Goal: Transaction & Acquisition: Download file/media

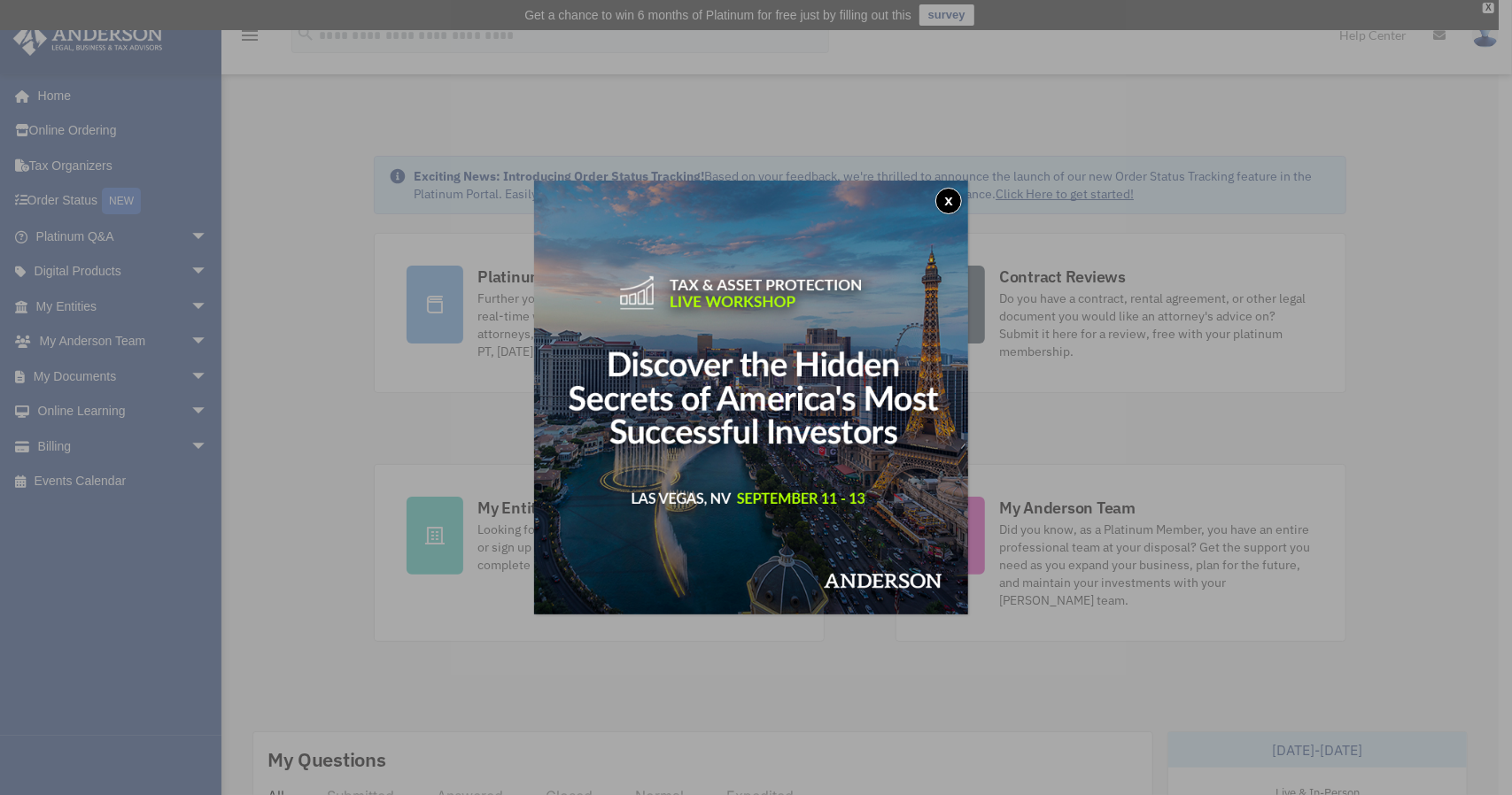
click at [956, 194] on button "x" at bounding box center [949, 201] width 27 height 27
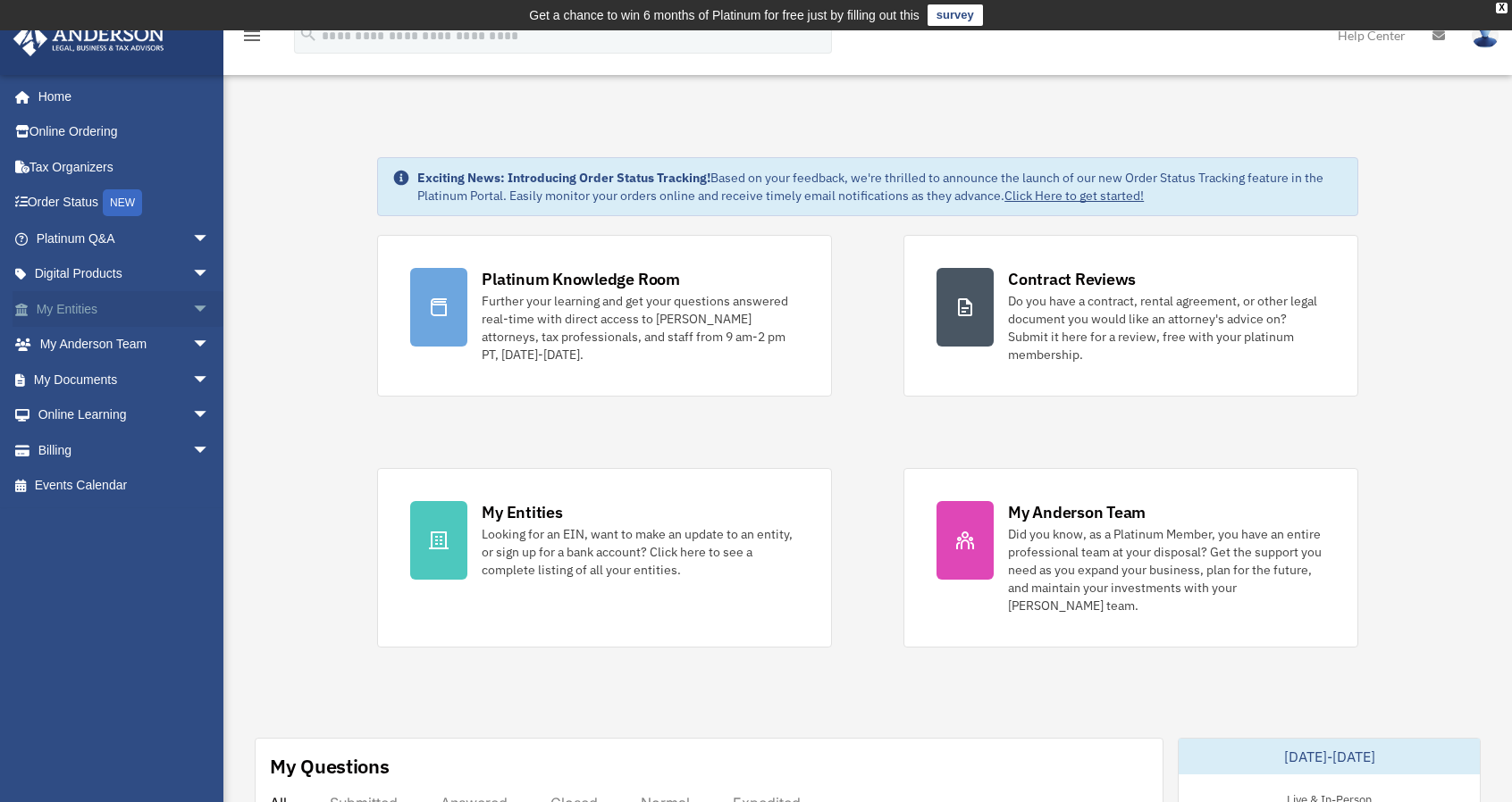
click at [120, 297] on link "My Entities arrow_drop_down" at bounding box center [124, 309] width 225 height 36
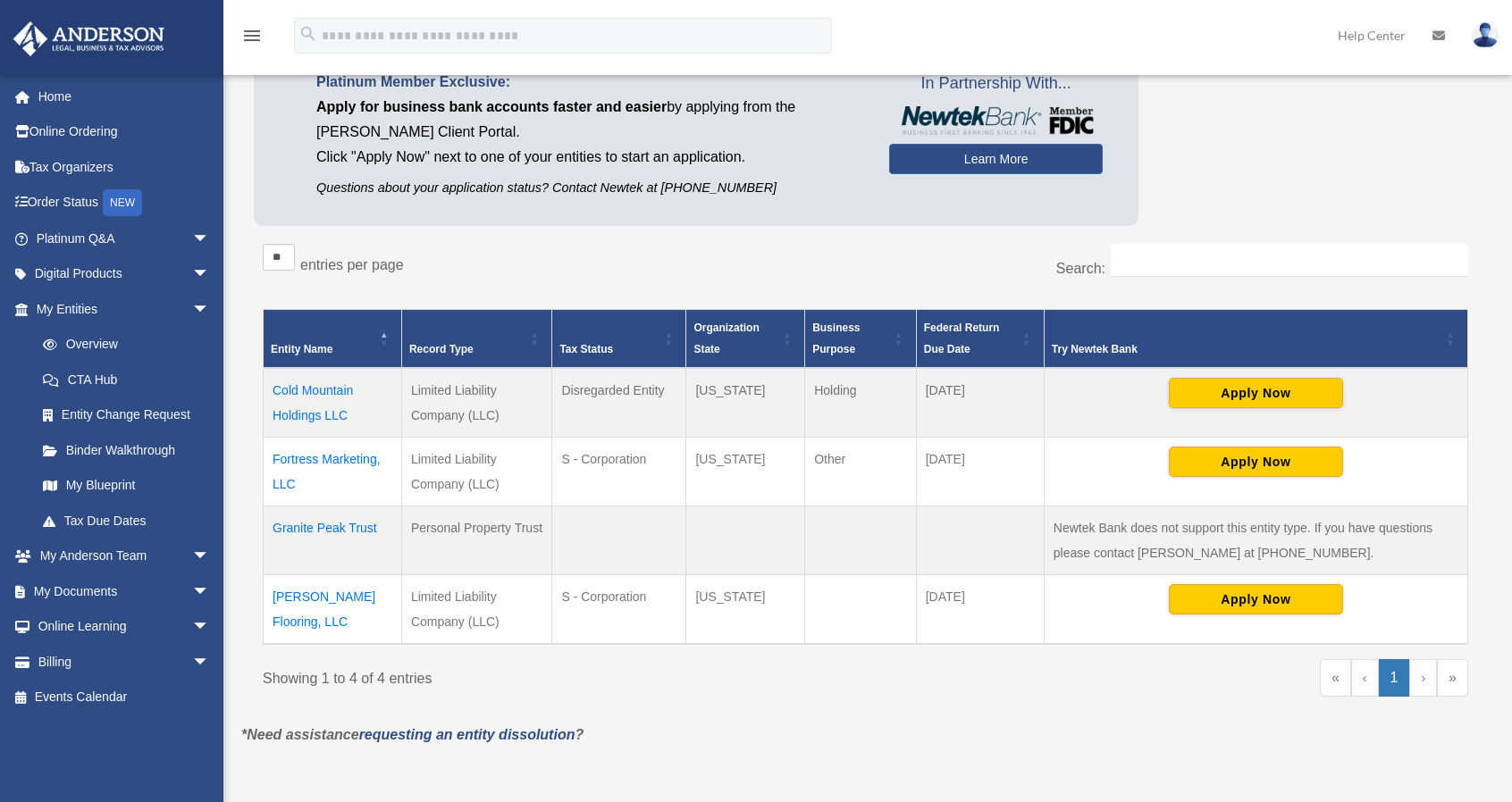
scroll to position [181, 0]
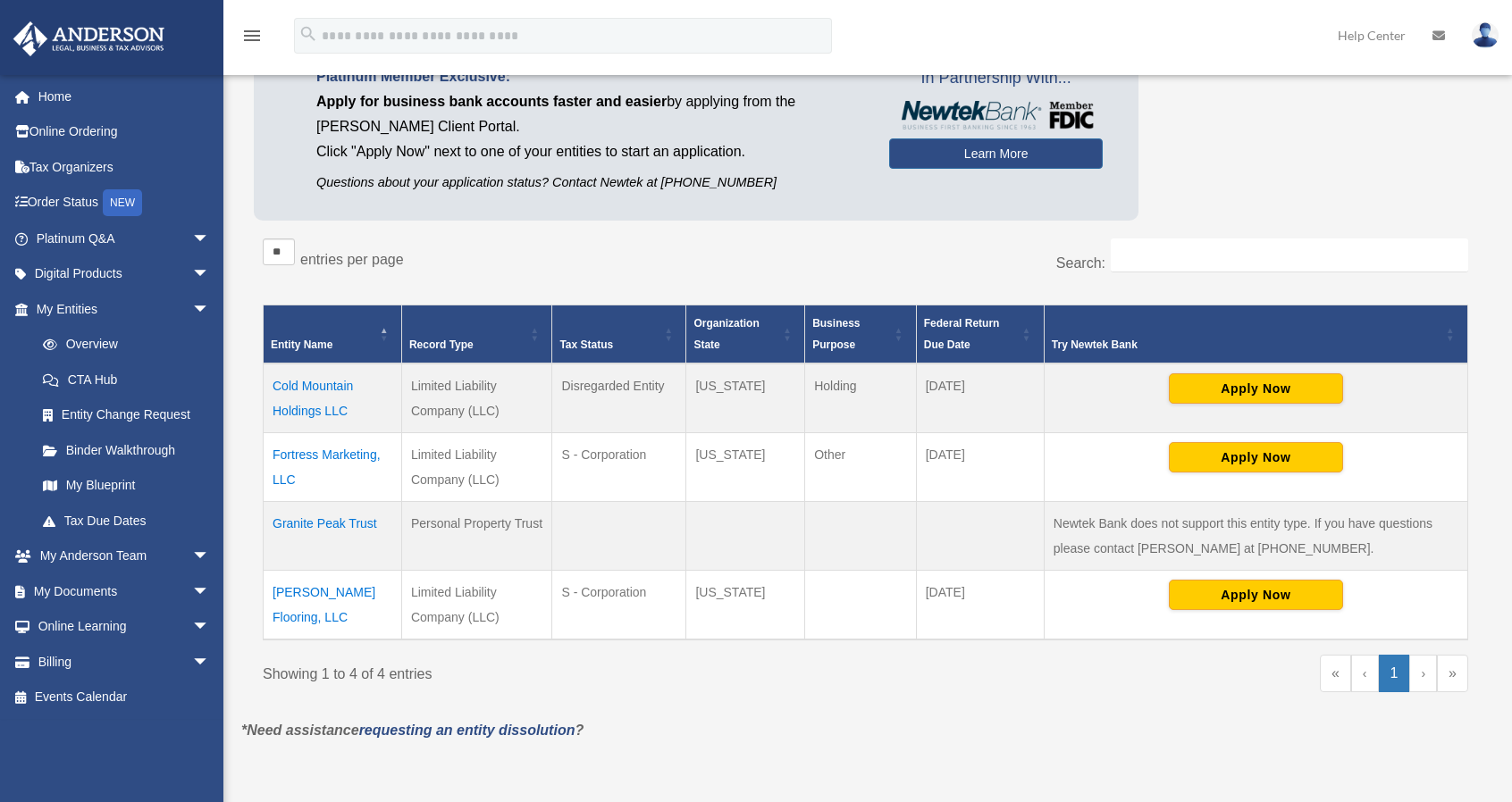
click at [314, 384] on td "Cold Mountain Holdings LLC" at bounding box center [332, 398] width 139 height 70
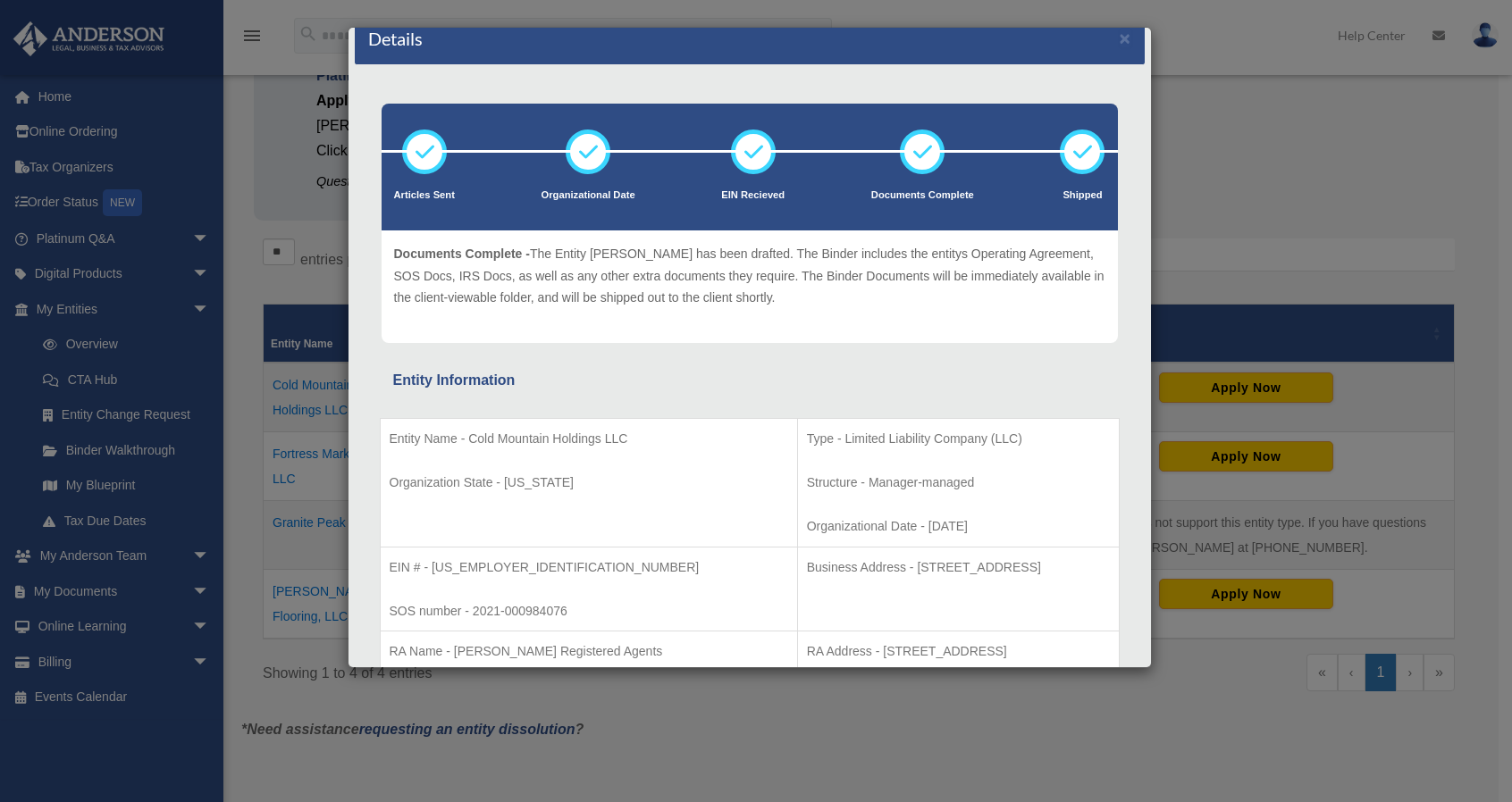
scroll to position [0, 0]
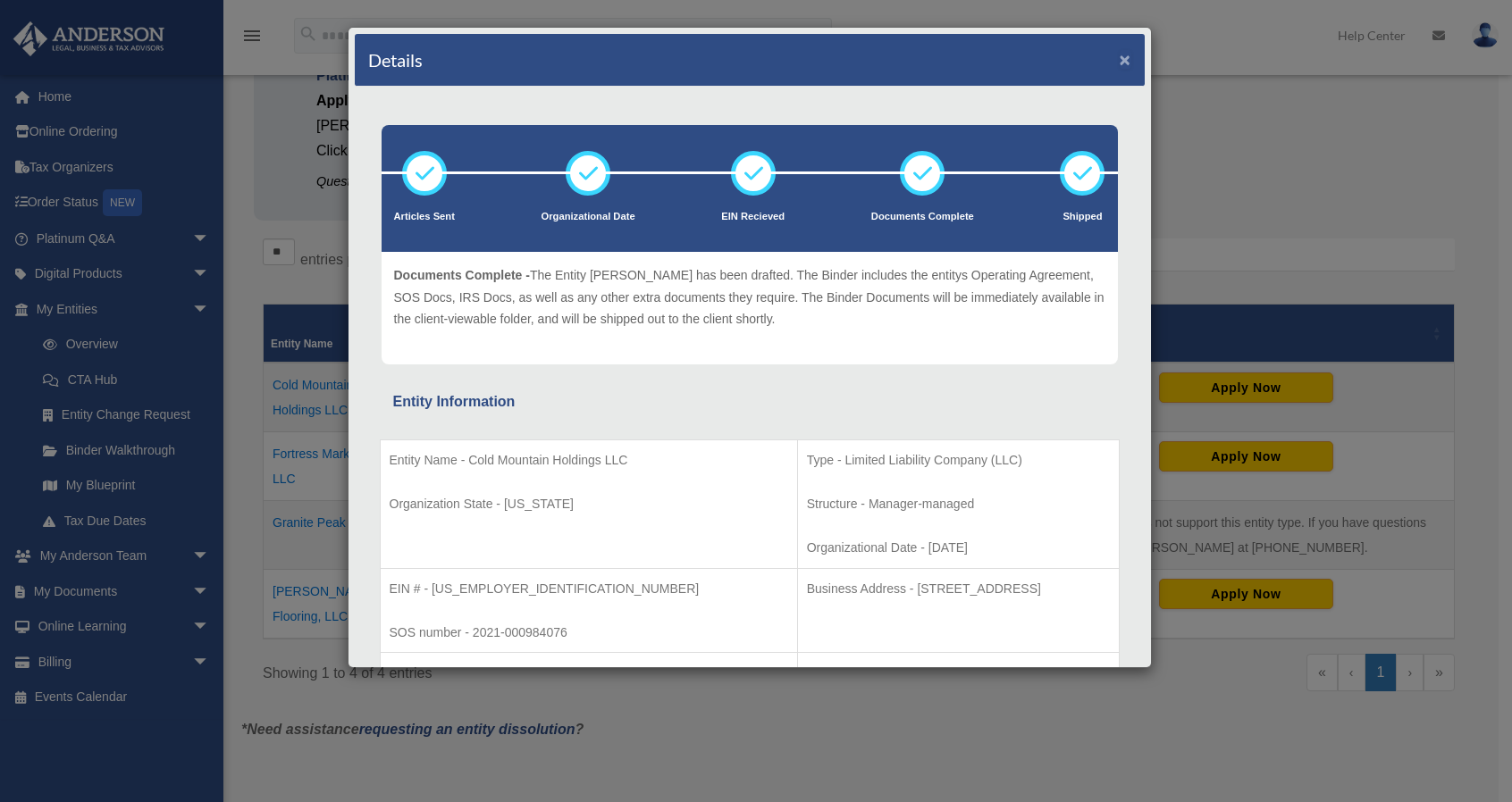
click at [1120, 60] on button "×" at bounding box center [1125, 59] width 12 height 19
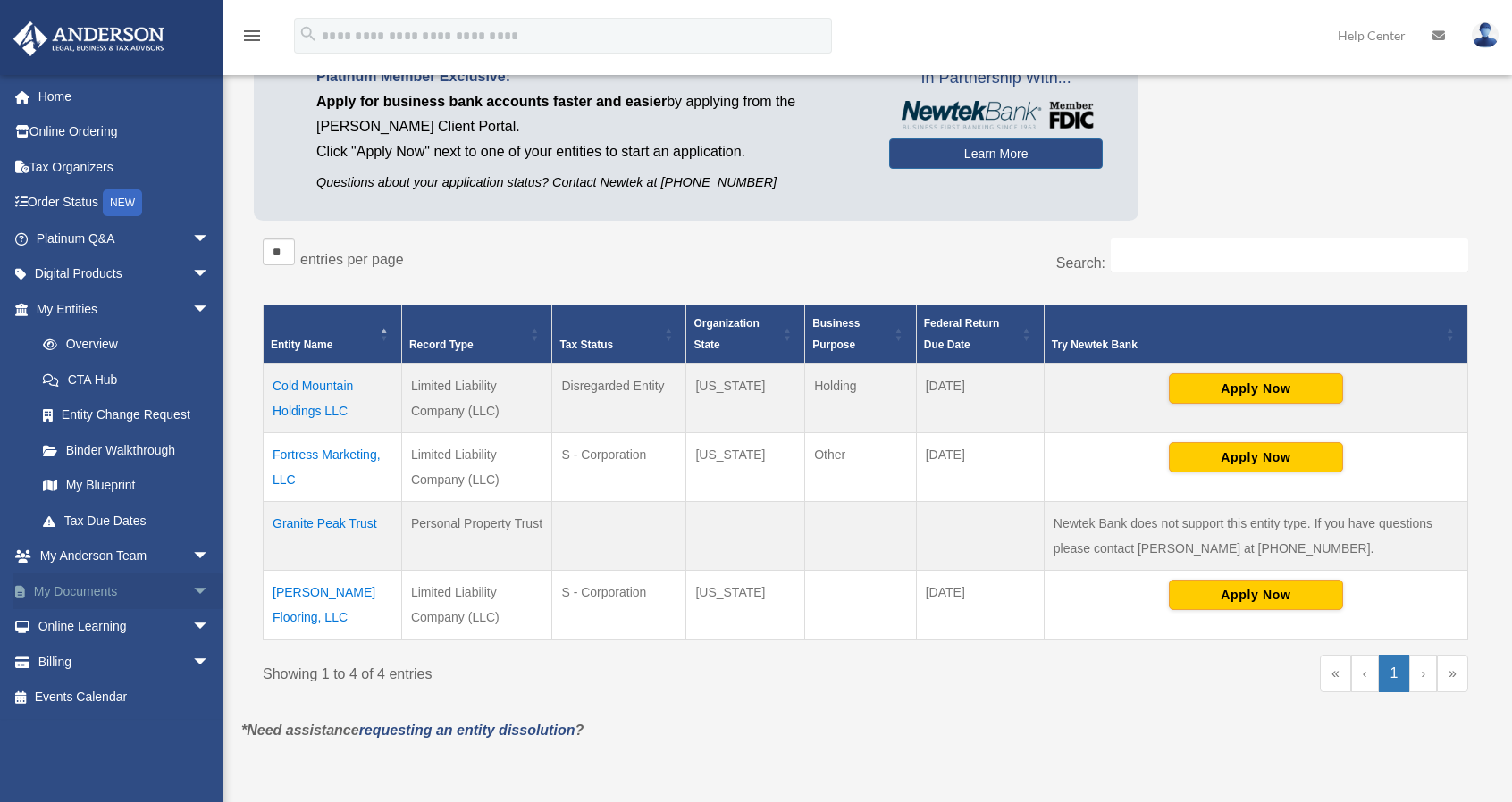
click at [88, 579] on link "My Documents arrow_drop_down" at bounding box center [124, 592] width 225 height 36
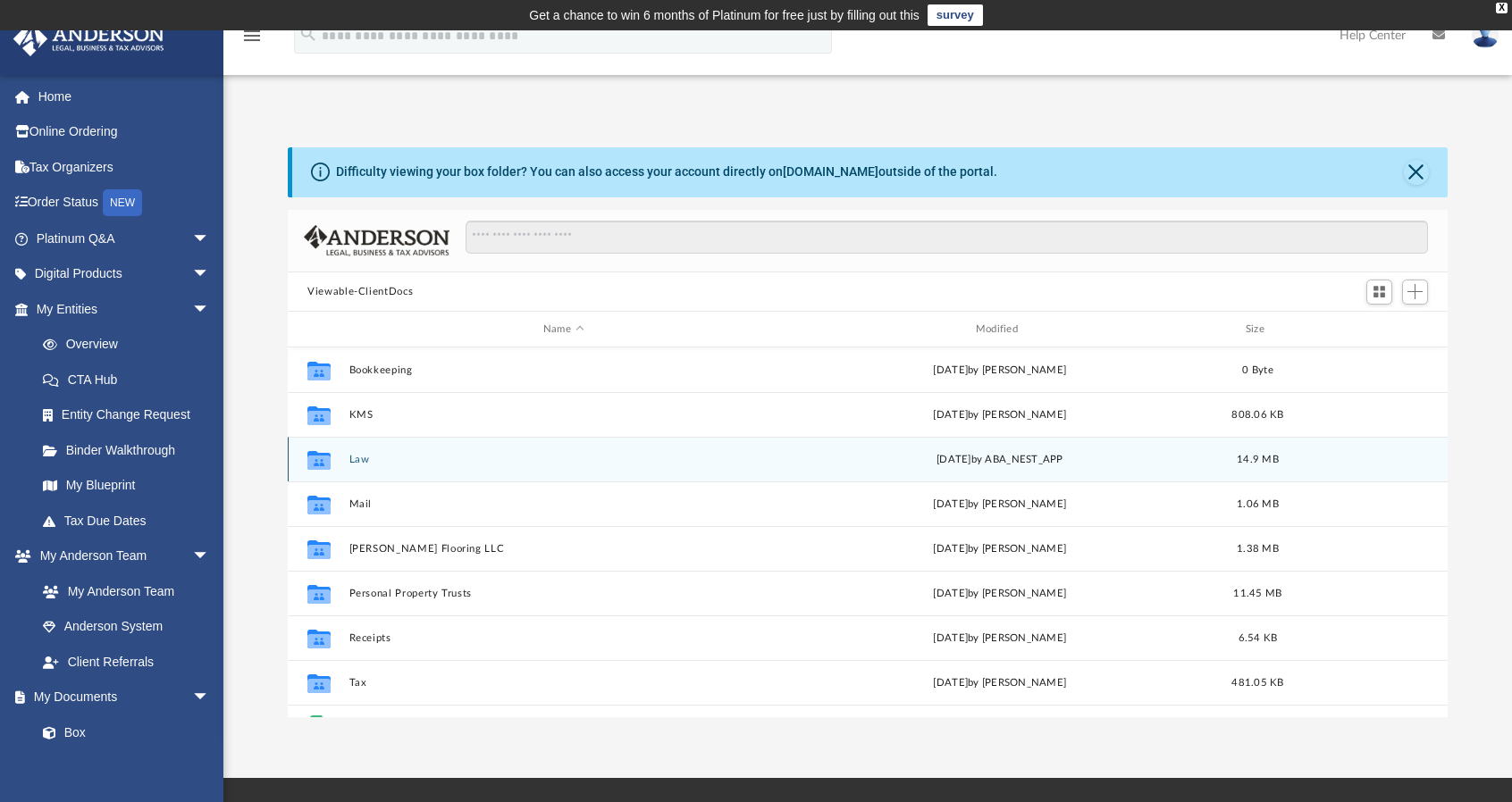
click at [549, 462] on button "Law" at bounding box center [563, 459] width 429 height 12
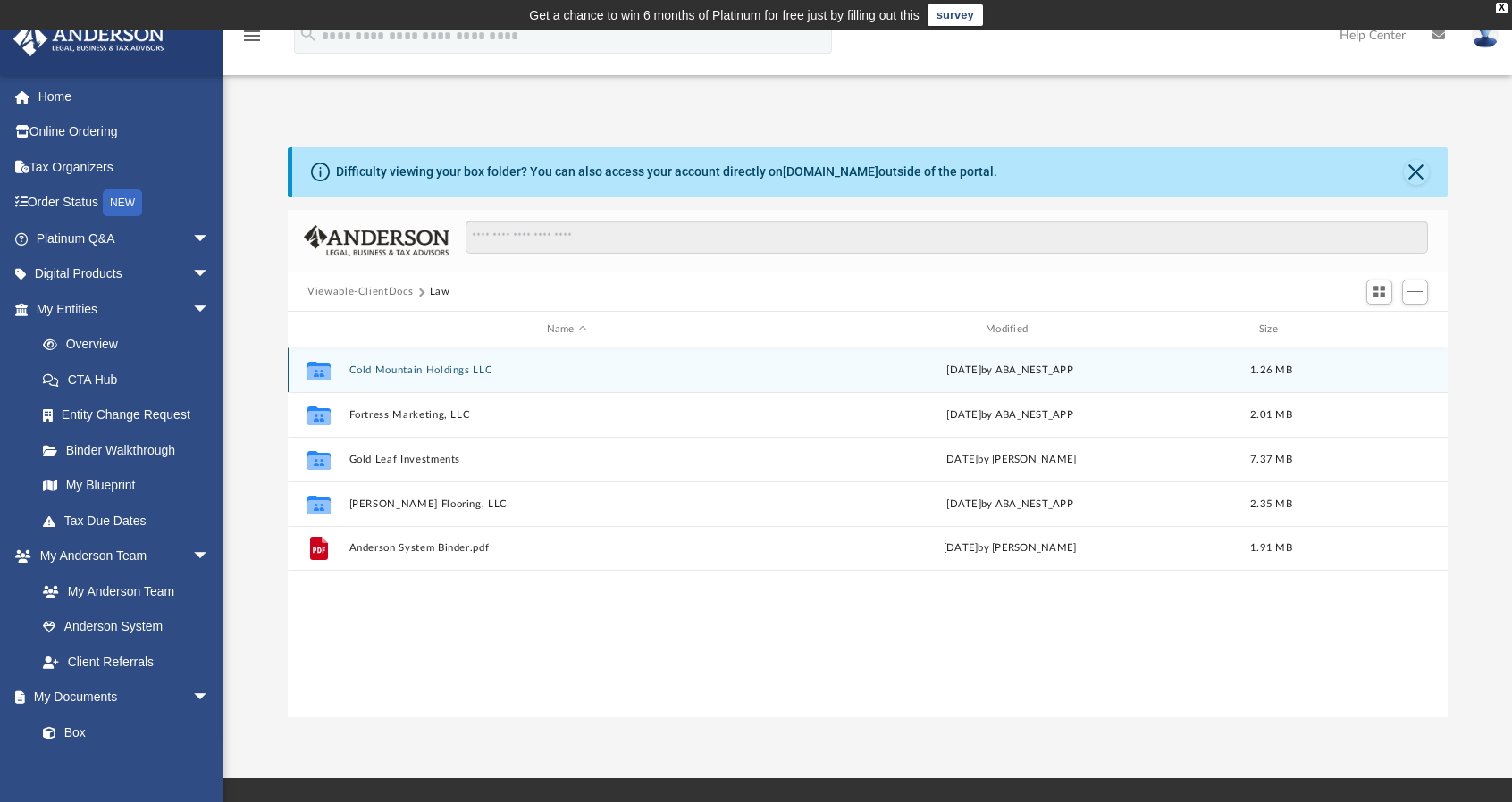
click at [569, 367] on button "Cold Mountain Holdings LLC" at bounding box center [567, 370] width 435 height 12
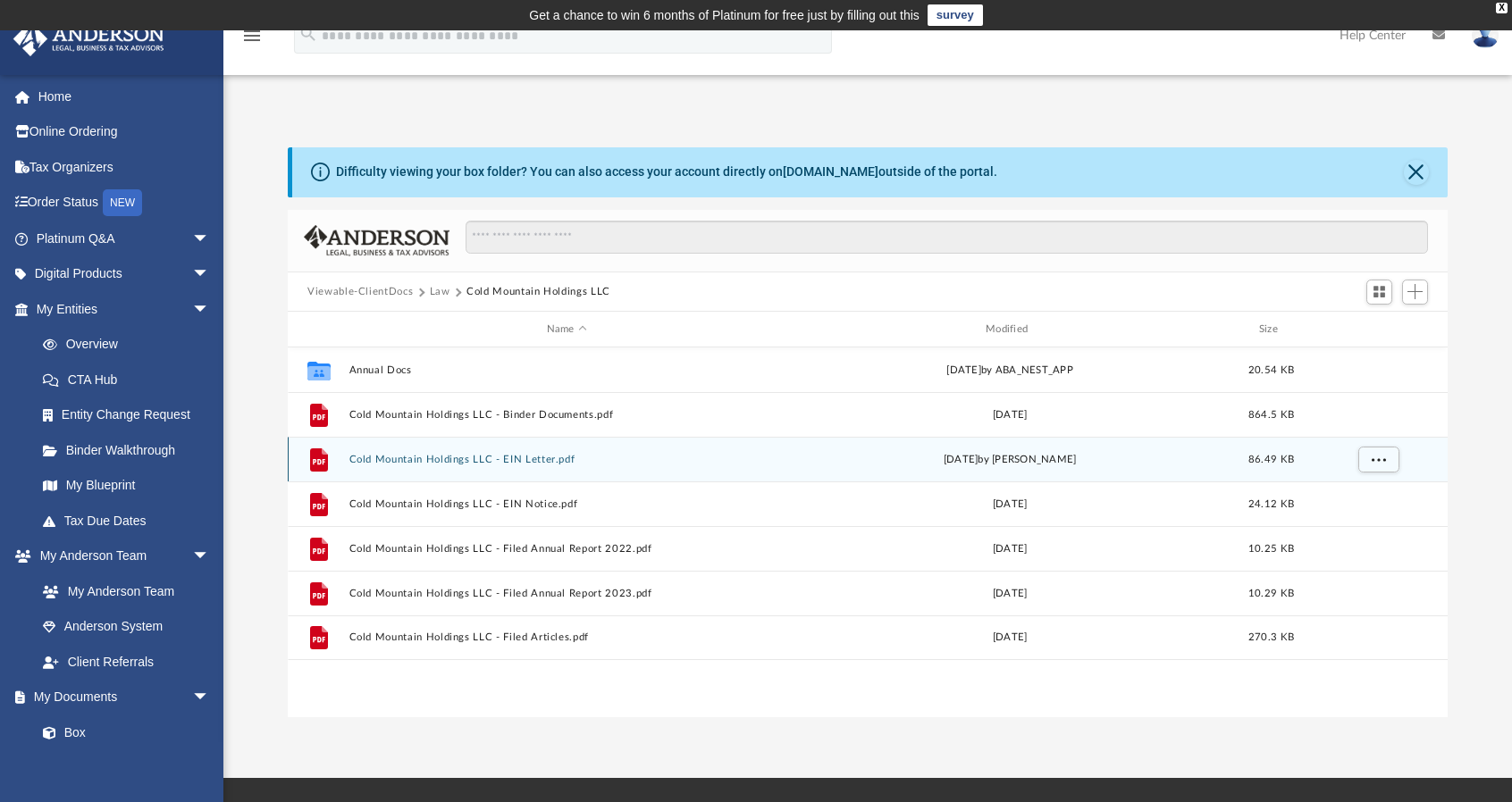
click at [529, 475] on div "File Cold Mountain Holdings LLC - EIN Letter.pdf Wed Mar 24 2021 by Liz Garcia …" at bounding box center [867, 459] width 1160 height 45
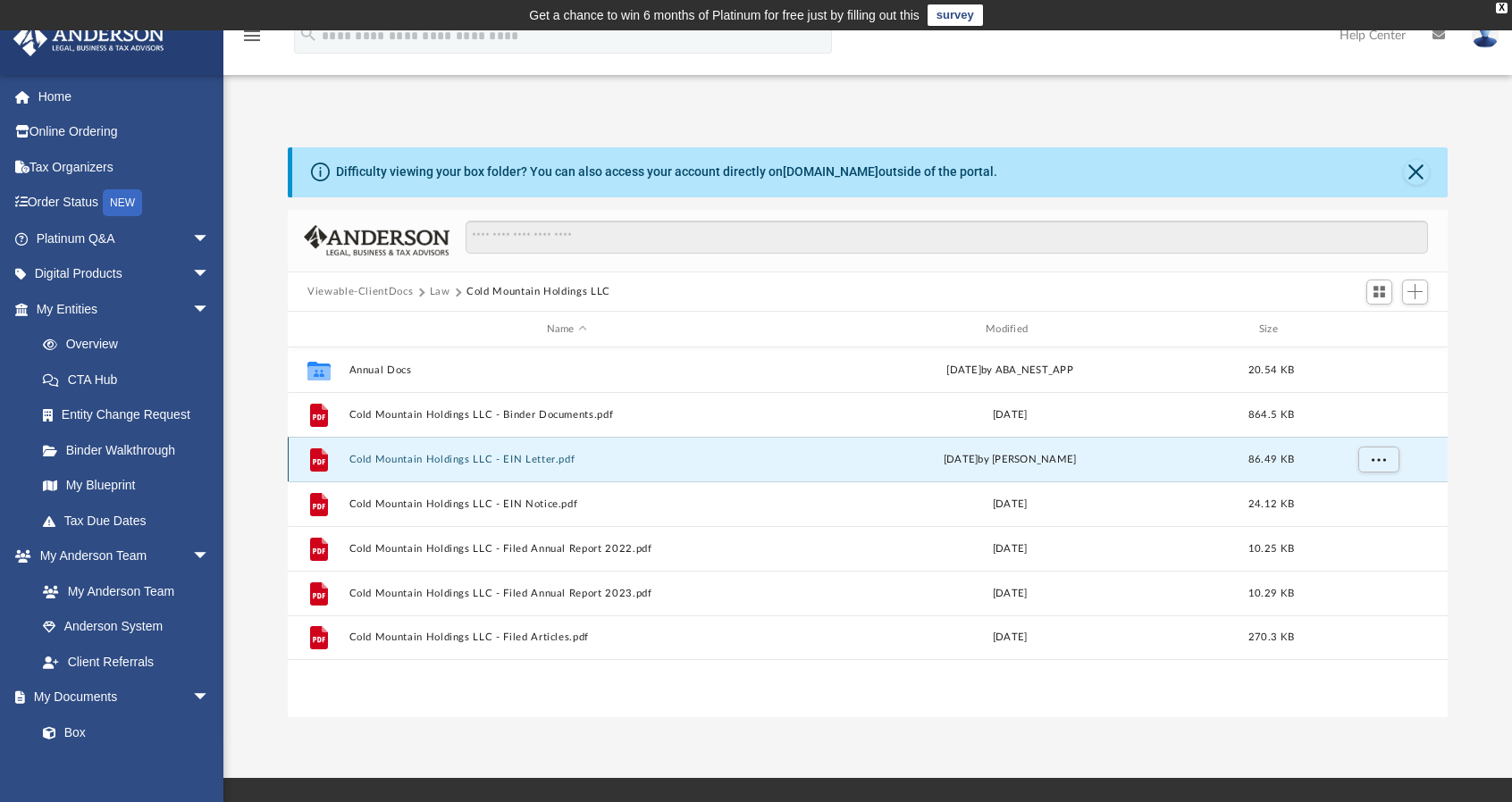
click at [534, 459] on button "Cold Mountain Holdings LLC - EIN Letter.pdf" at bounding box center [567, 459] width 435 height 12
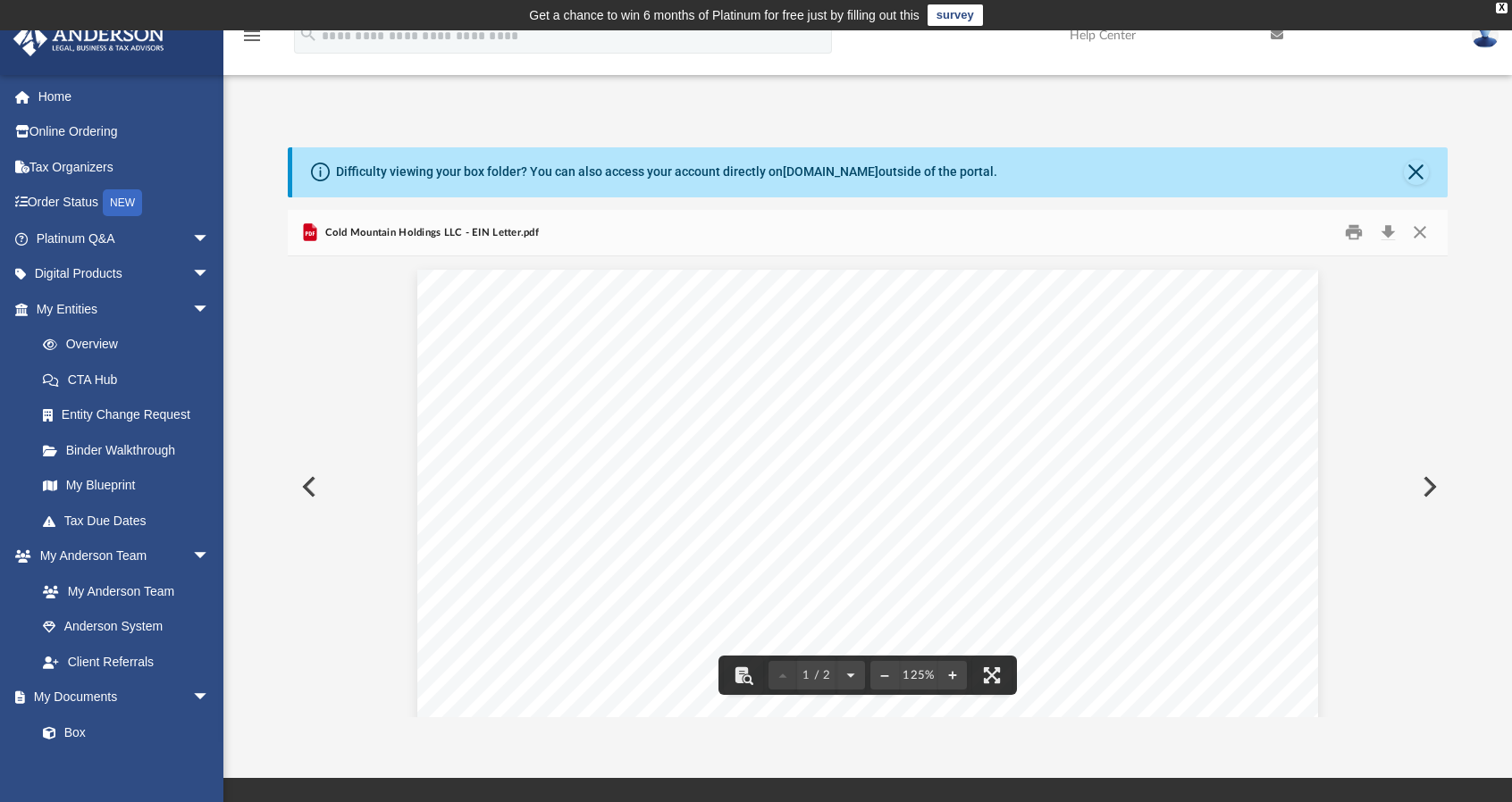
drag, startPoint x: 1003, startPoint y: 451, endPoint x: 1046, endPoint y: 451, distance: 43.0
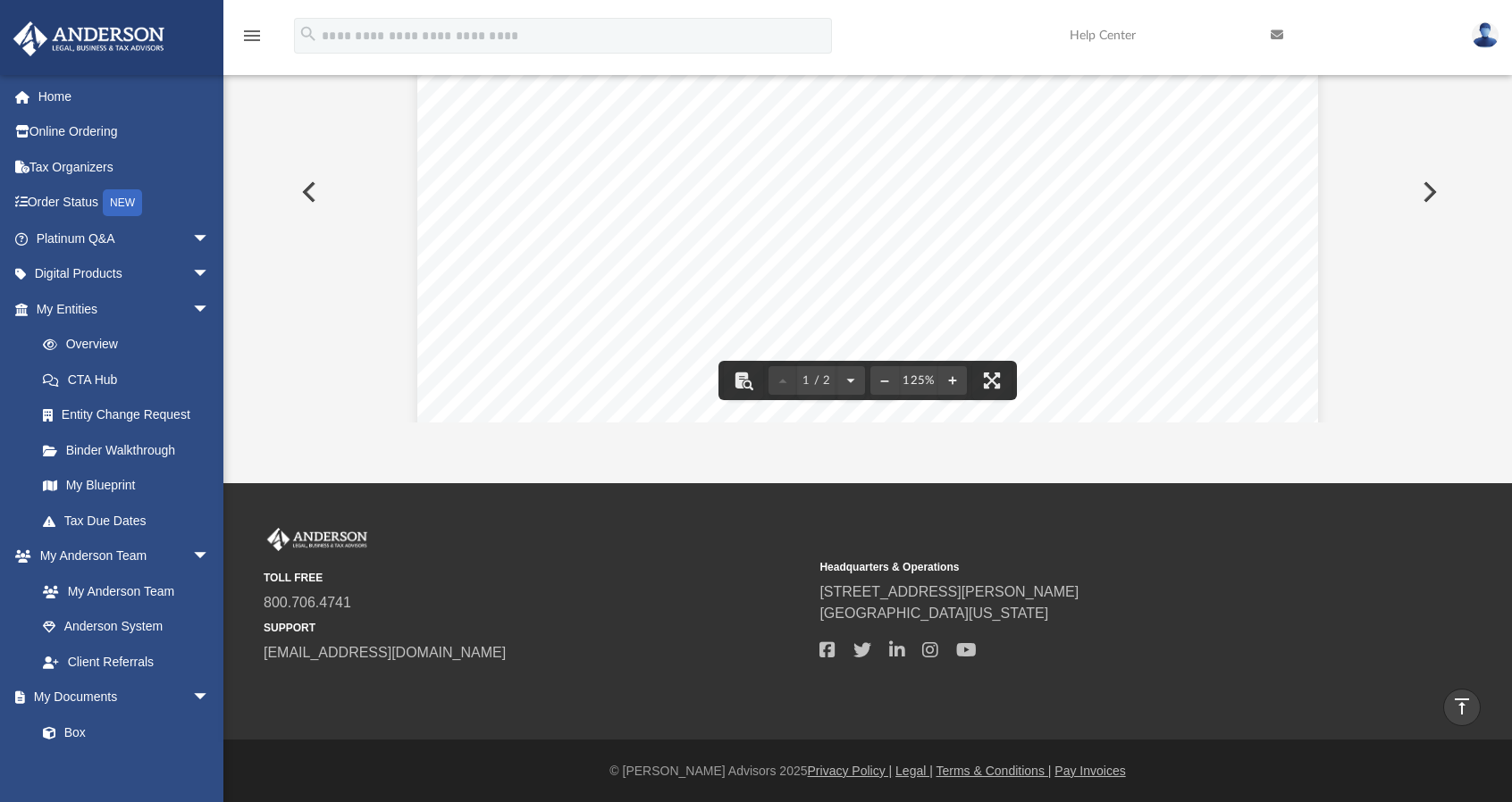
click at [314, 189] on button "Preview" at bounding box center [307, 192] width 39 height 50
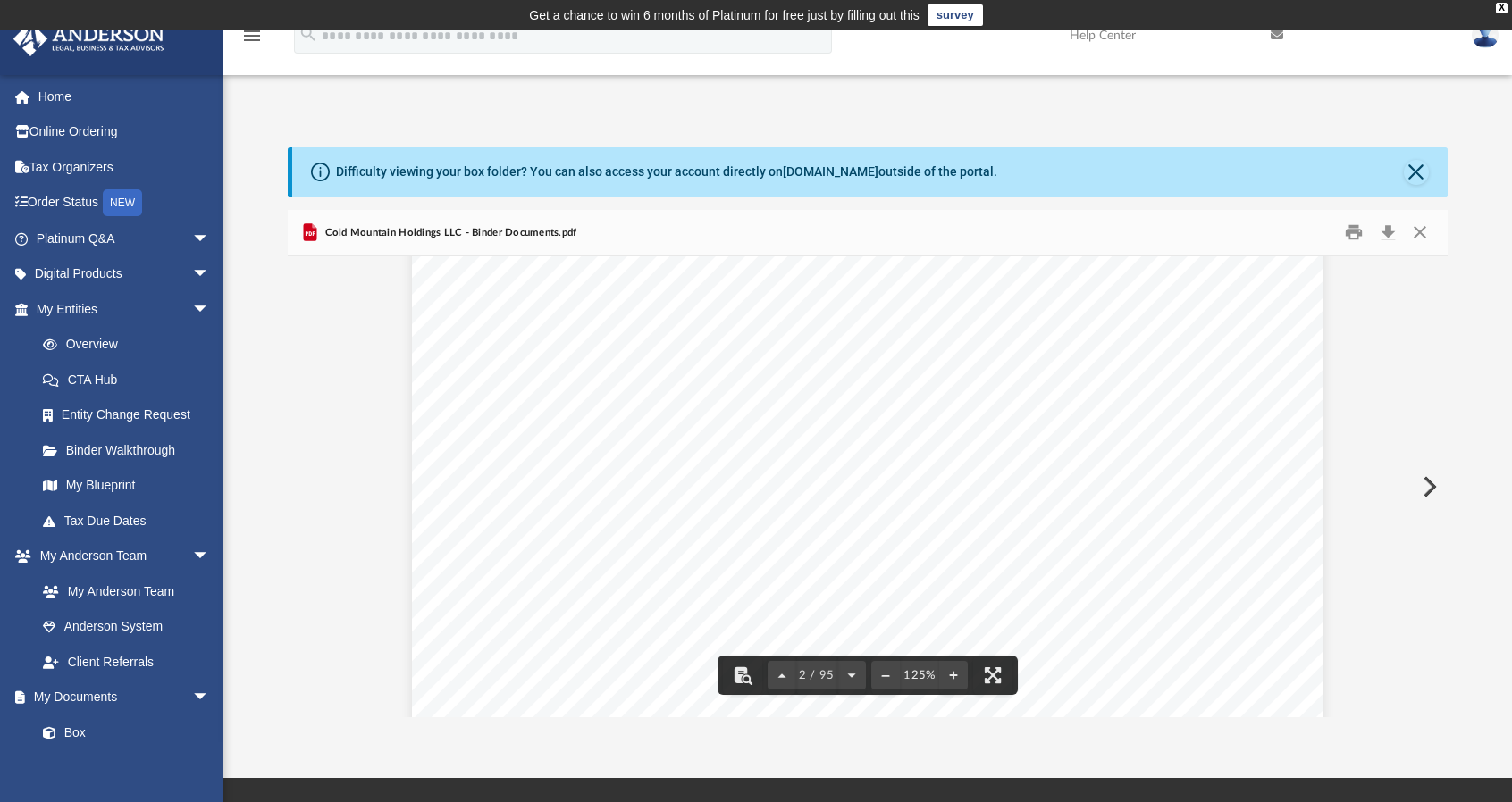
scroll to position [1519, 0]
click at [1420, 172] on button "Close" at bounding box center [1416, 173] width 25 height 25
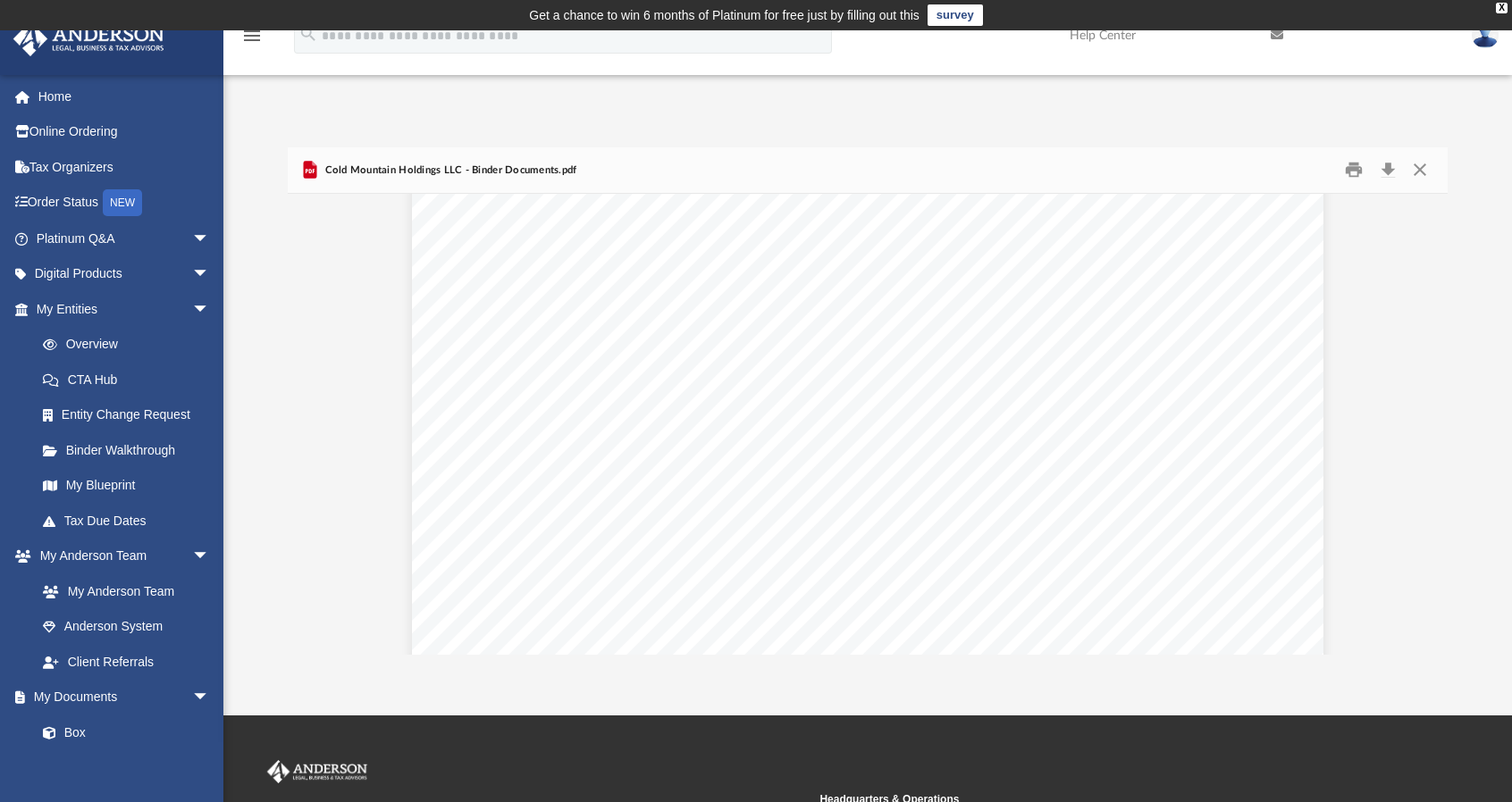
scroll to position [1787, 0]
click at [1501, 4] on div "X" at bounding box center [1501, 8] width 12 height 11
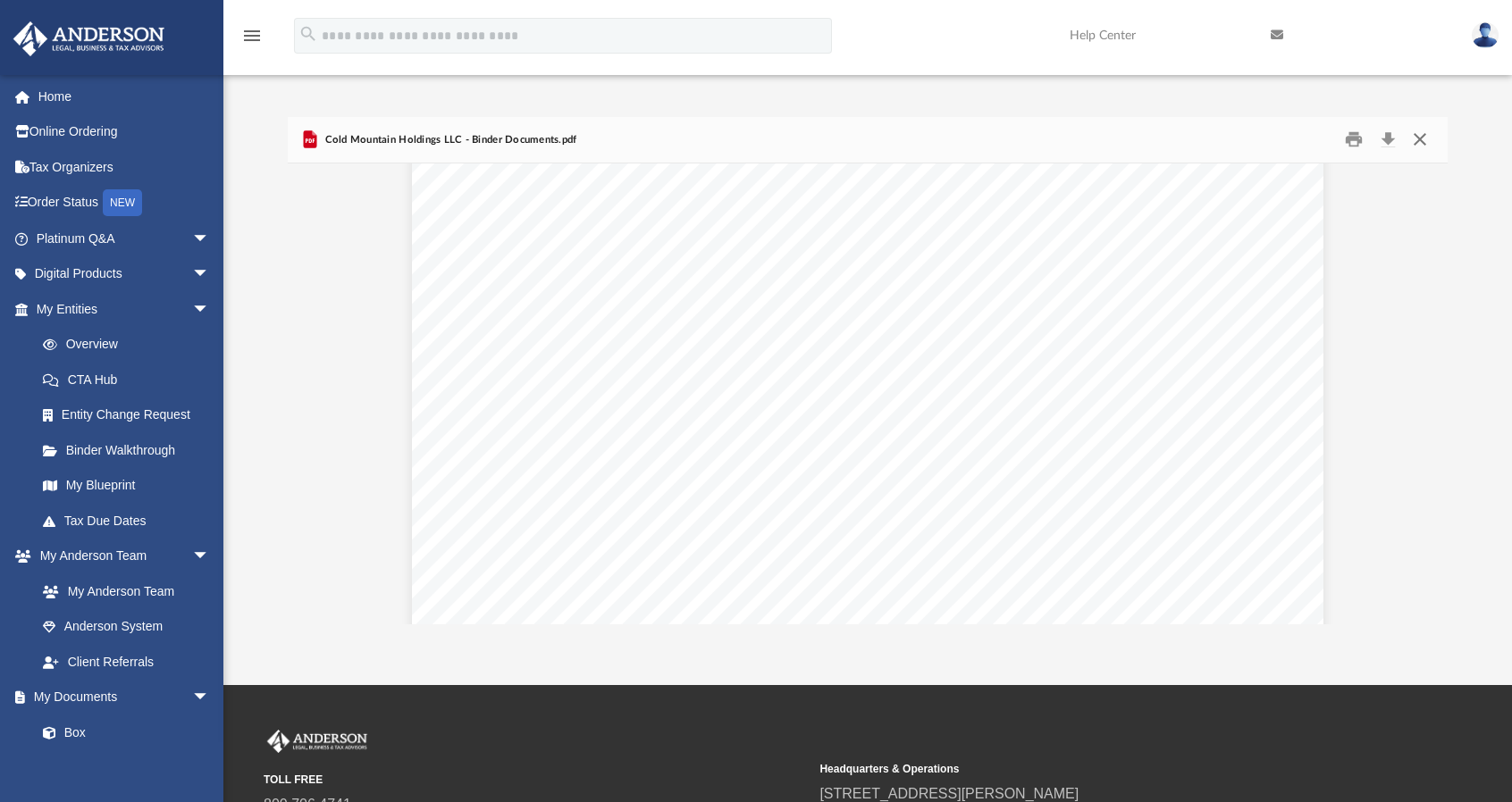
click at [1422, 132] on button "Close" at bounding box center [1420, 140] width 32 height 28
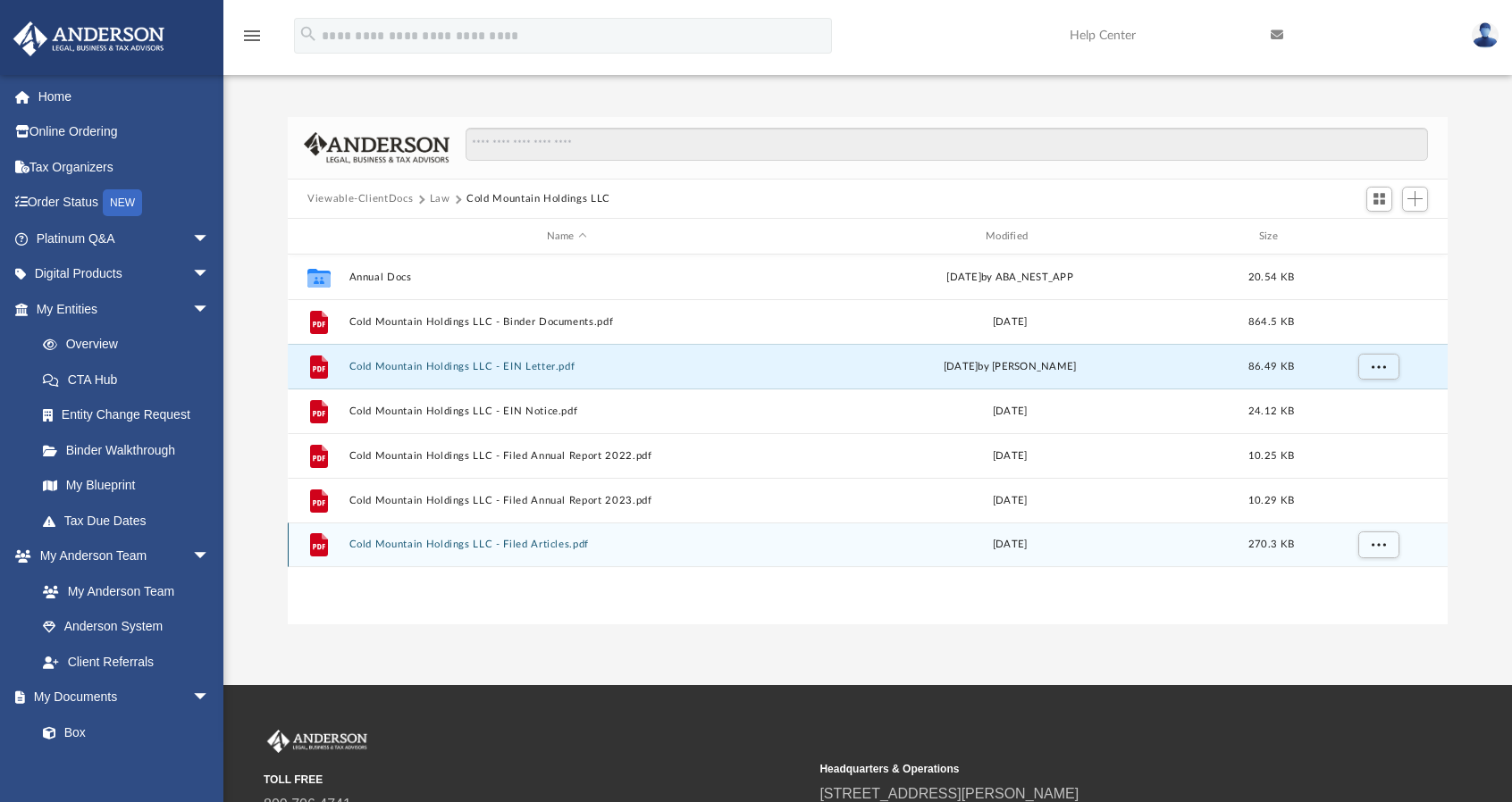
click at [747, 549] on button "Cold Mountain Holdings LLC - Filed Articles.pdf" at bounding box center [567, 545] width 435 height 12
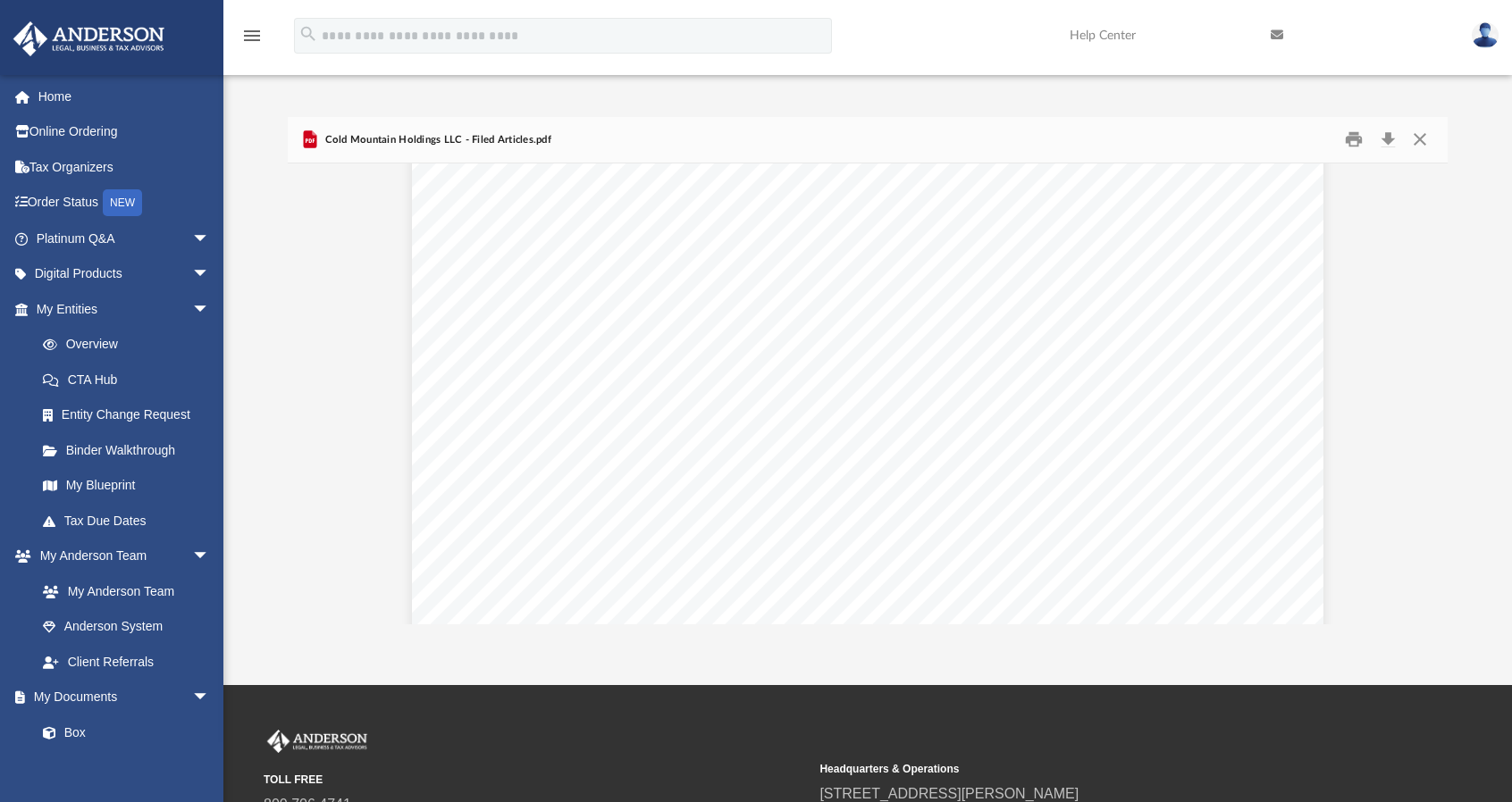
scroll to position [0, 0]
click at [1419, 141] on button "Close" at bounding box center [1420, 140] width 32 height 28
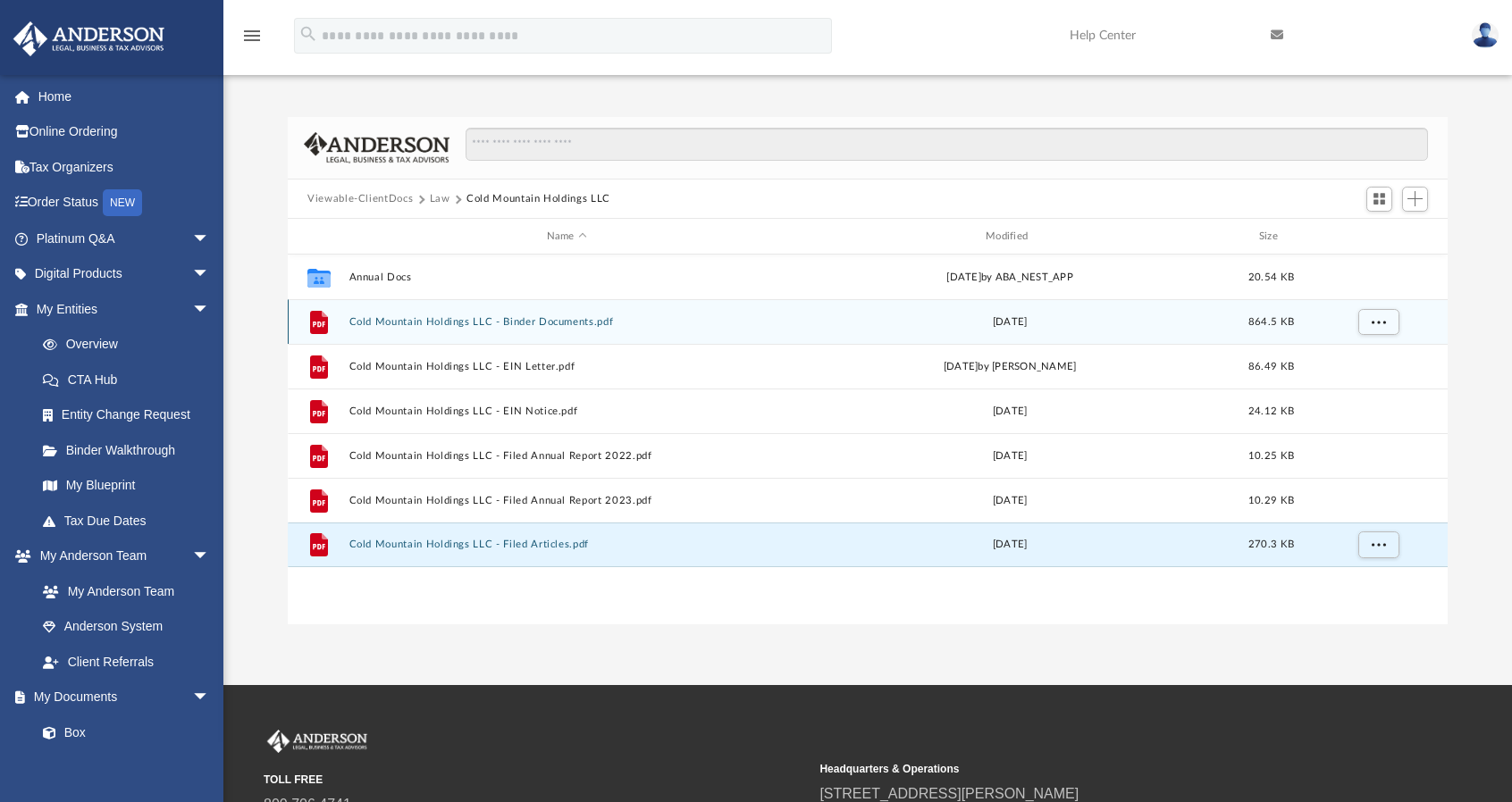
click at [525, 329] on div "File Cold Mountain Holdings LLC - Binder Documents.pdf Fri Feb 26 2021 864.5 KB" at bounding box center [867, 321] width 1160 height 45
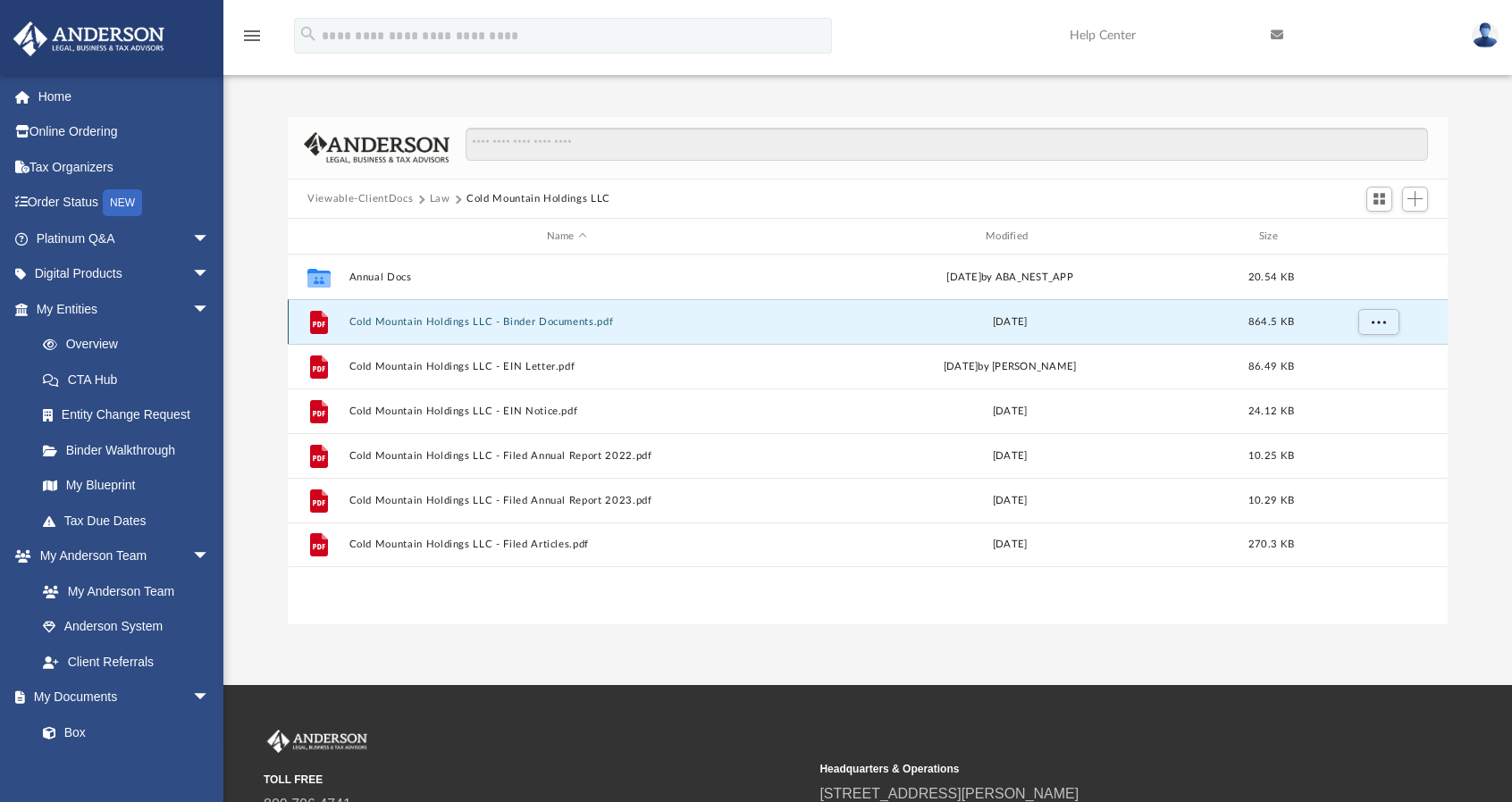
click at [491, 313] on div "File Cold Mountain Holdings LLC - Binder Documents.pdf Fri Feb 26 2021 864.5 KB" at bounding box center [867, 321] width 1160 height 45
click at [431, 321] on button "Cold Mountain Holdings LLC - Binder Documents.pdf" at bounding box center [567, 321] width 435 height 12
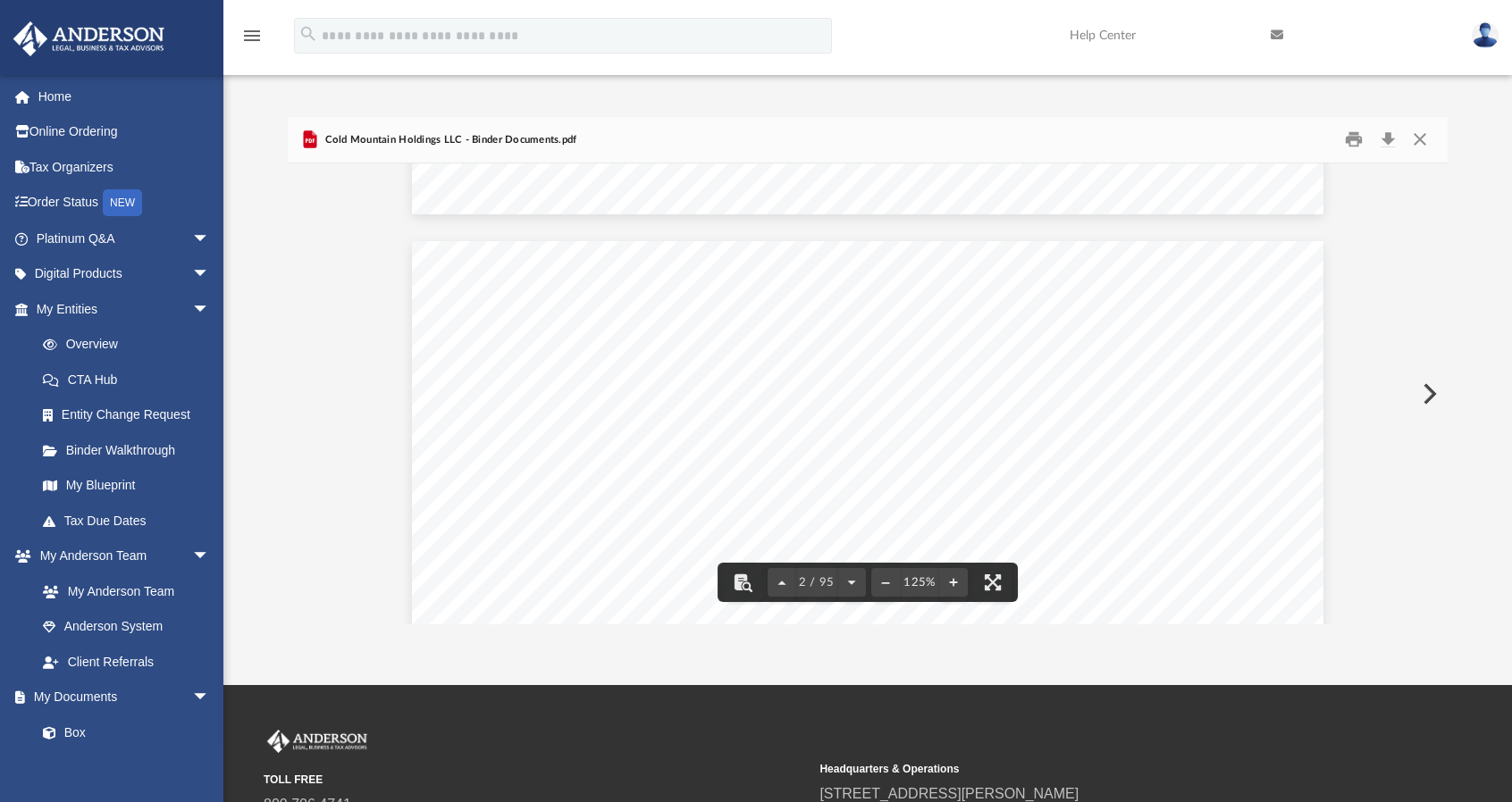
scroll to position [2368, 0]
click at [1385, 138] on button "Download" at bounding box center [1388, 140] width 32 height 28
drag, startPoint x: 1193, startPoint y: 405, endPoint x: 733, endPoint y: 322, distance: 467.4
click at [733, 322] on div "GENERAL INFORMATION Your LLC portfolio is designed to assist you in organizing …" at bounding box center [867, 409] width 911 height 1180
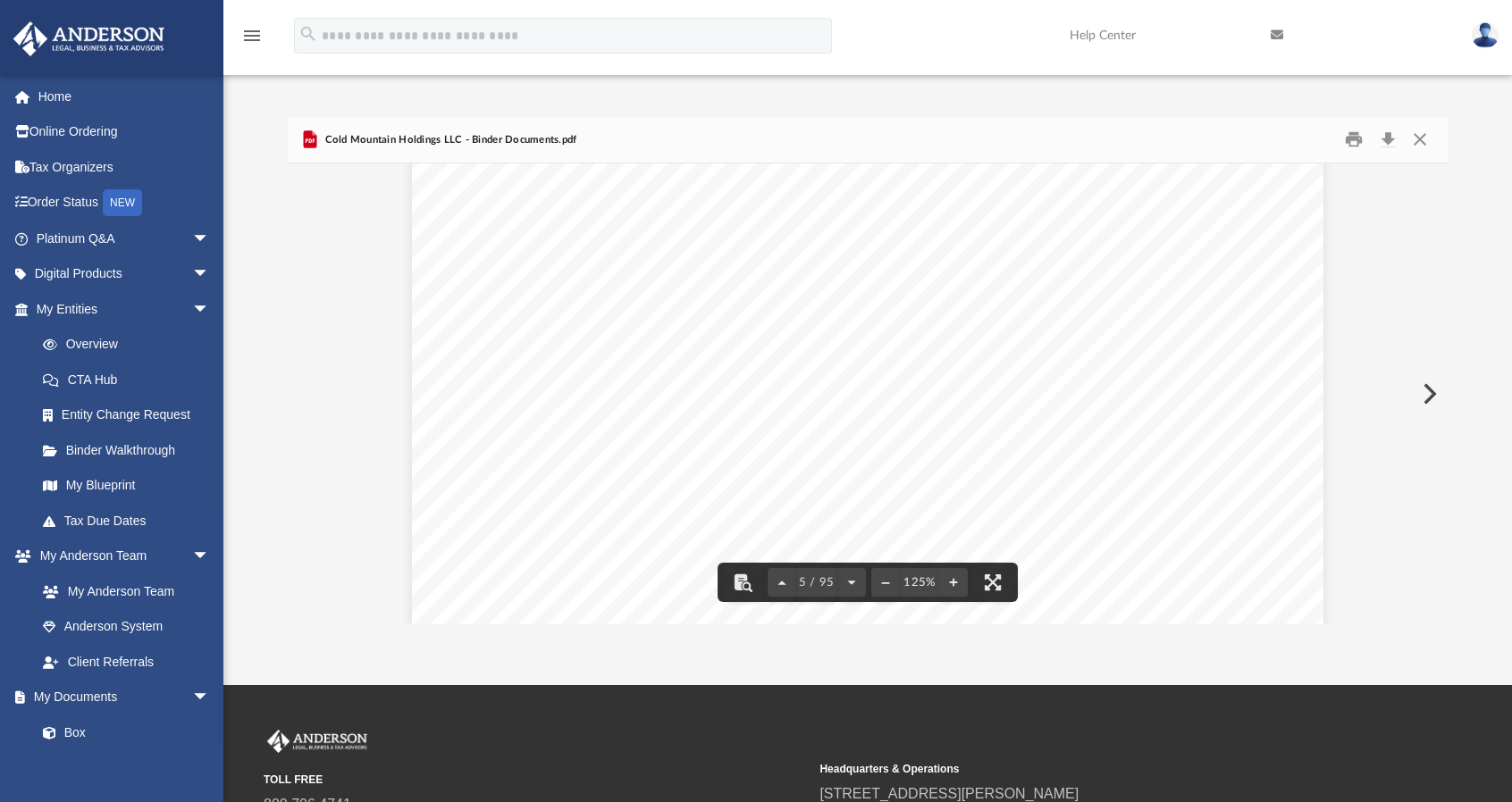
scroll to position [5271, 0]
drag, startPoint x: 917, startPoint y: 373, endPoint x: 829, endPoint y: 344, distance: 92.7
click at [829, 344] on div "GENERAL INFORMATION Your LLC portfolio is designed to assist you in organizing …" at bounding box center [867, 320] width 911 height 1180
click at [874, 371] on span "important to the success of your comprehensive estate plan." at bounding box center [722, 374] width 390 height 16
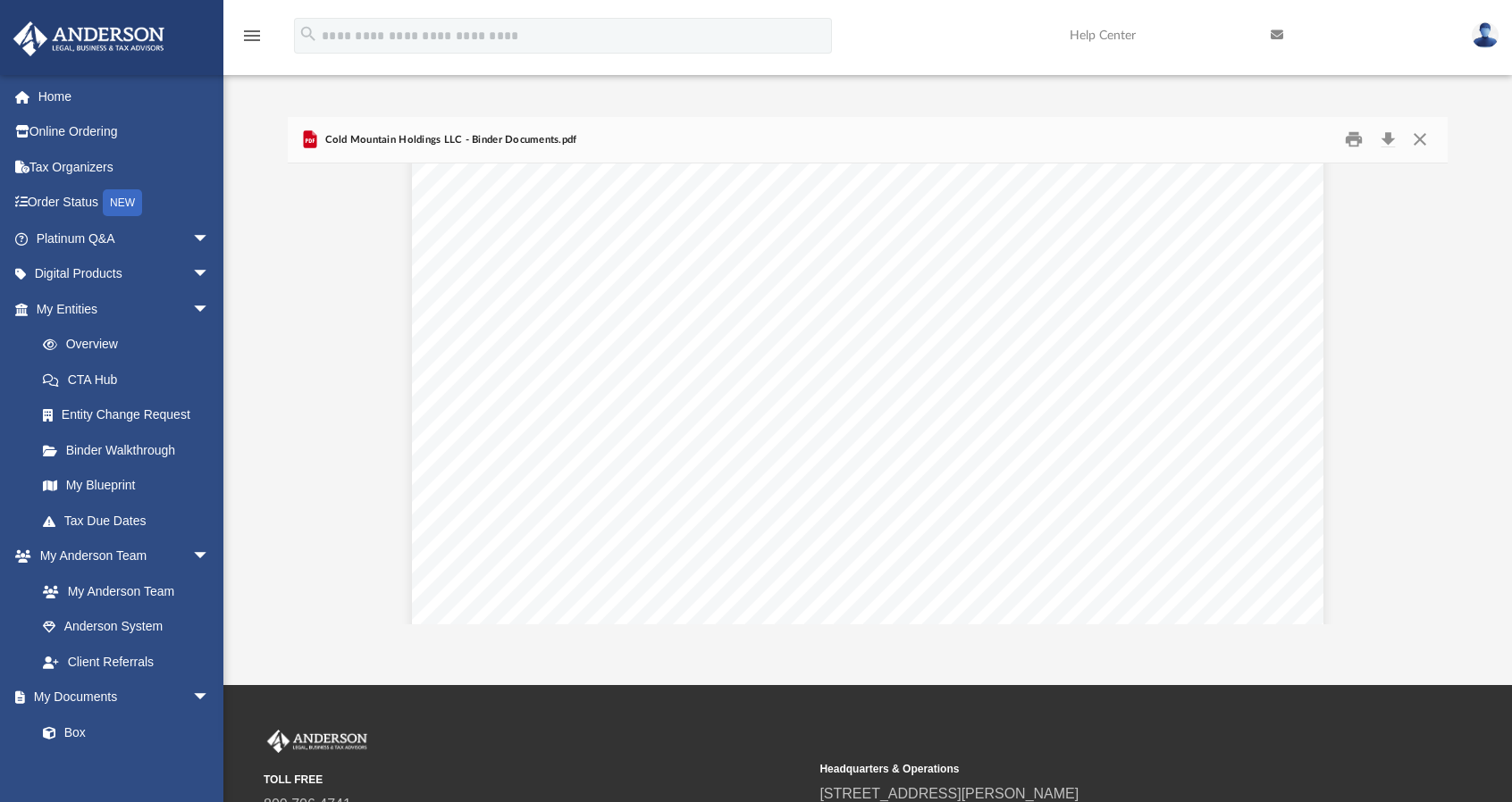
scroll to position [0, 0]
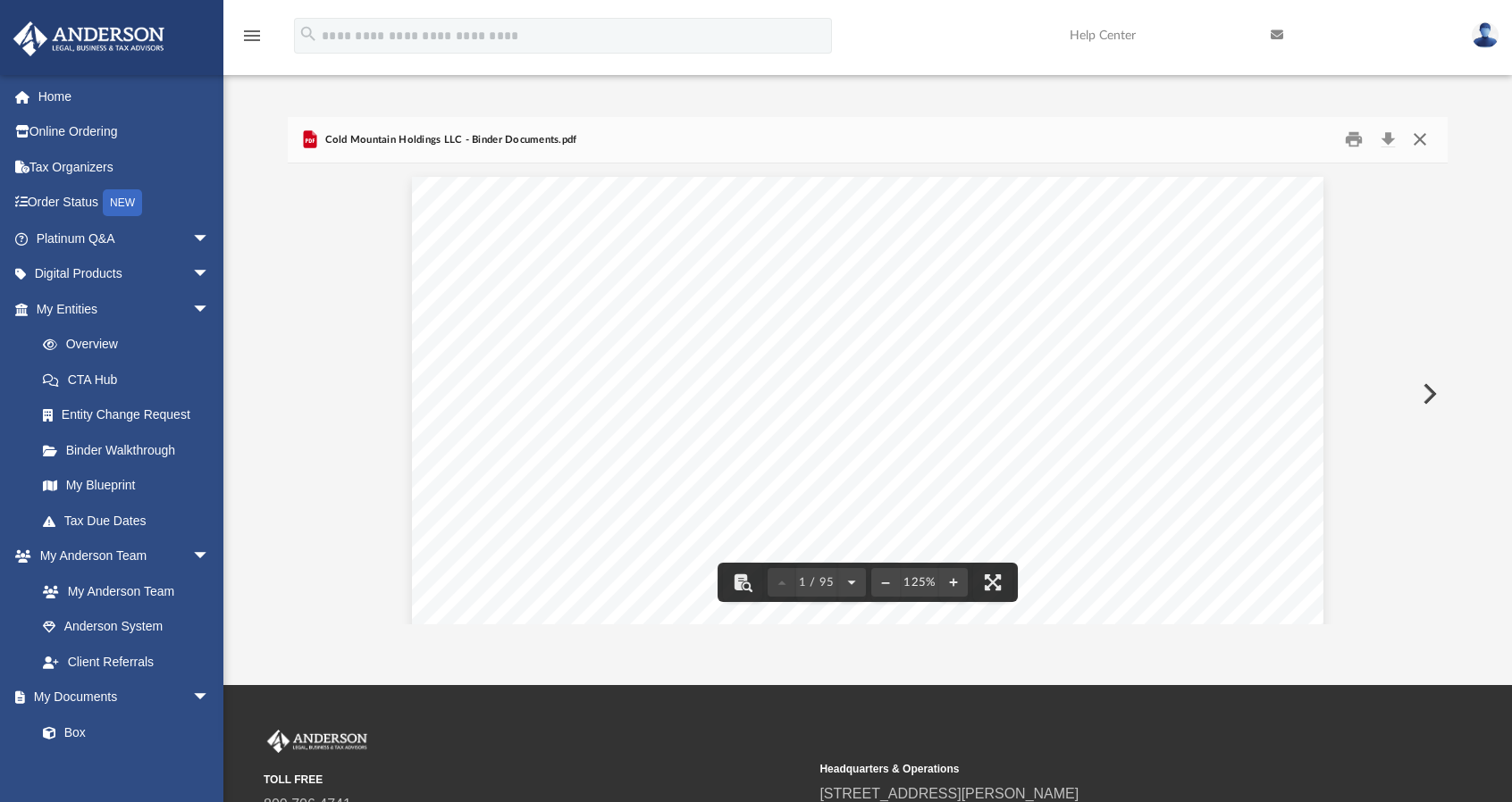
click at [1419, 142] on button "Close" at bounding box center [1420, 140] width 32 height 28
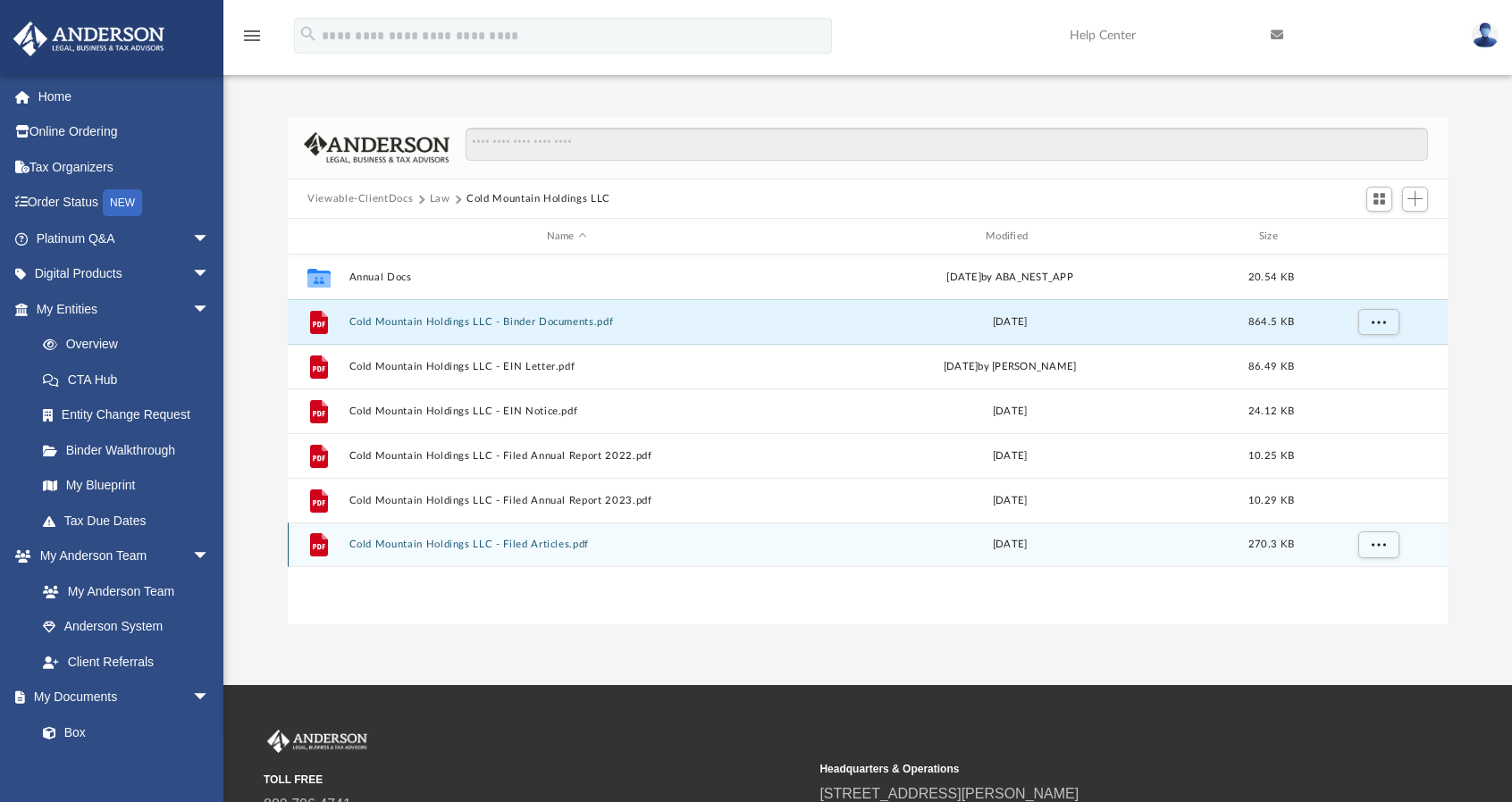
click at [511, 535] on div "File Cold Mountain Holdings LLC - Filed Articles.pdf Fri Feb 26 2021 270.3 KB" at bounding box center [867, 545] width 1160 height 45
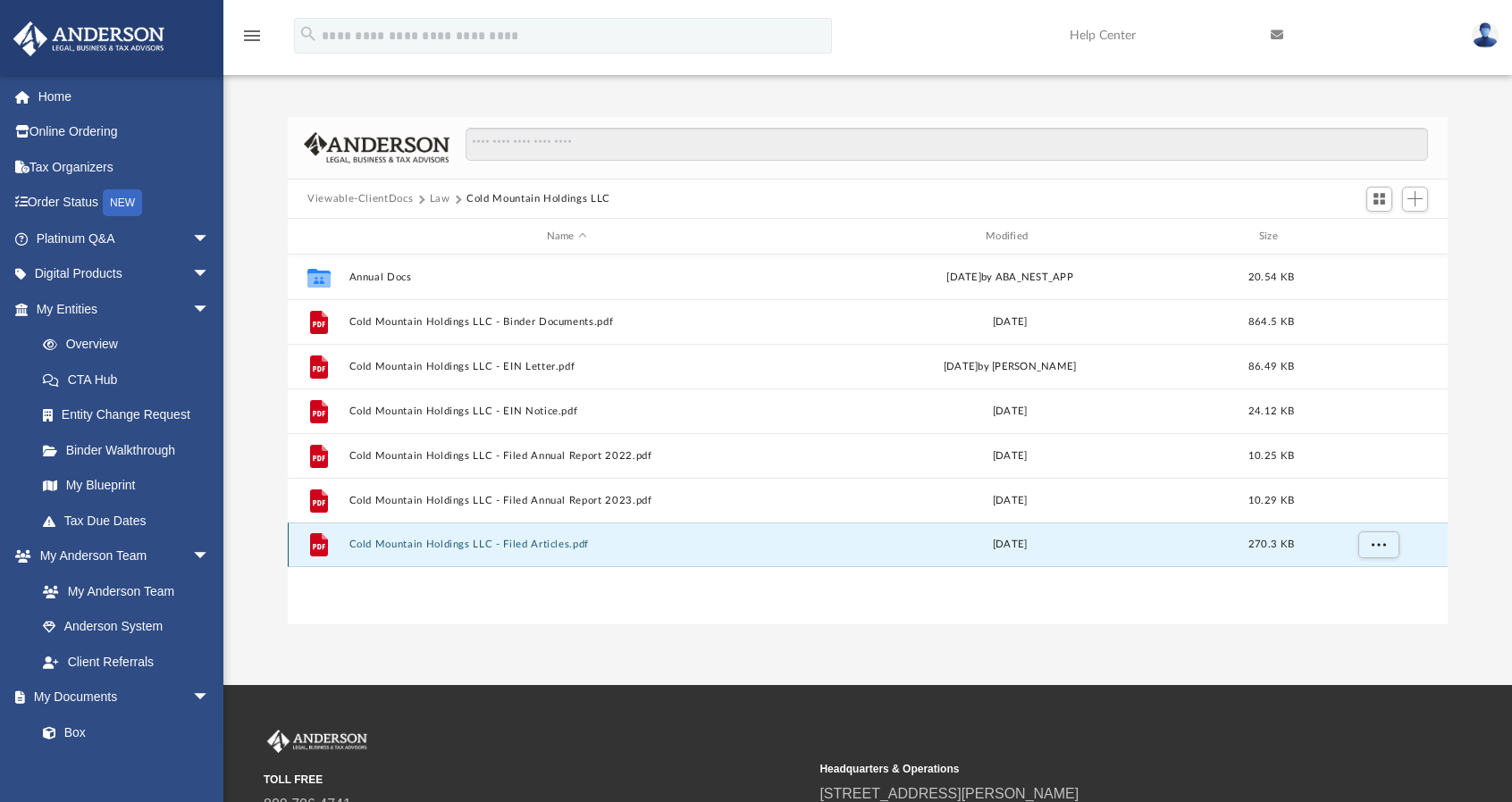
click at [518, 544] on button "Cold Mountain Holdings LLC - Filed Articles.pdf" at bounding box center [567, 545] width 435 height 12
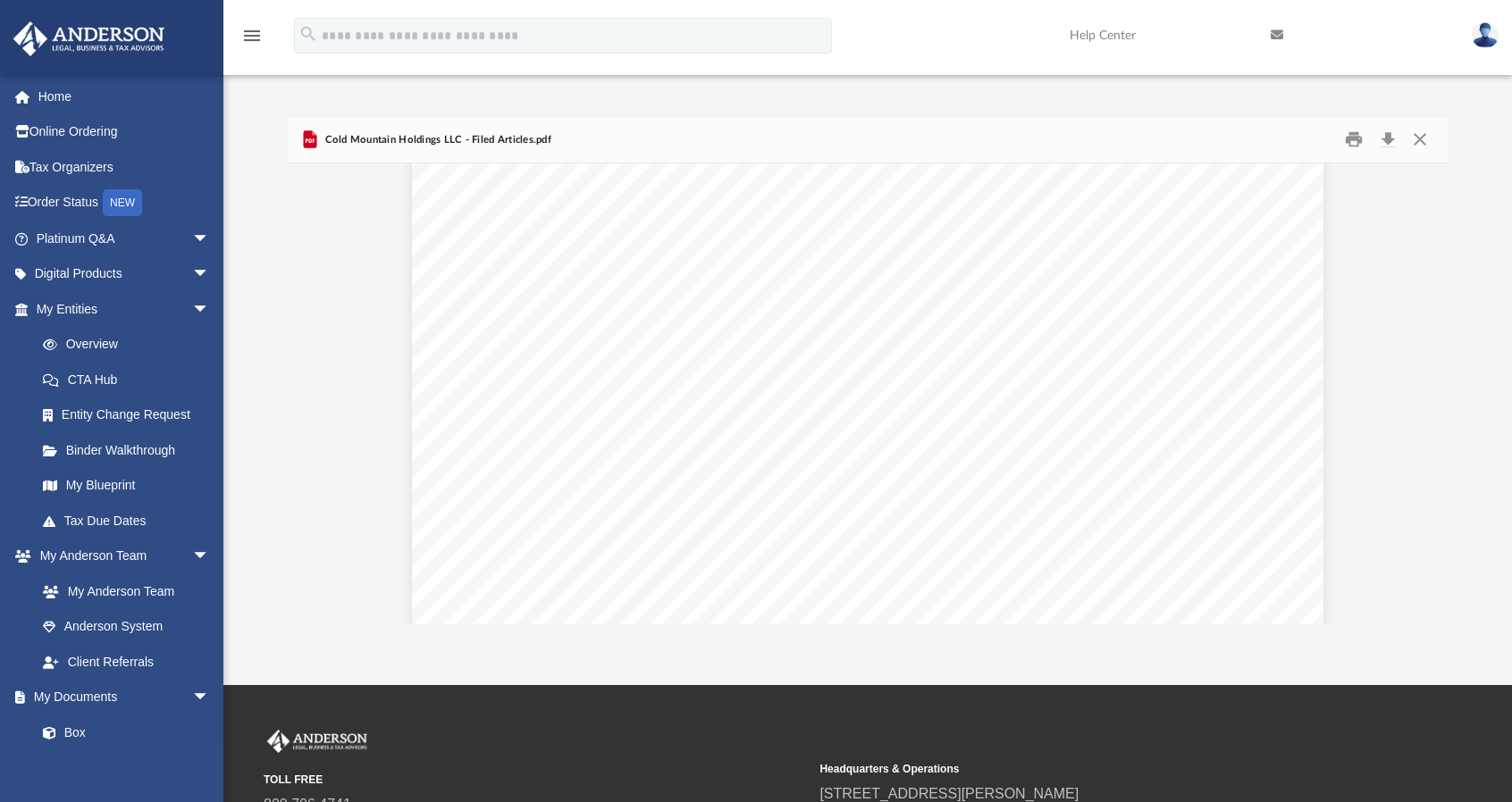
scroll to position [268, 0]
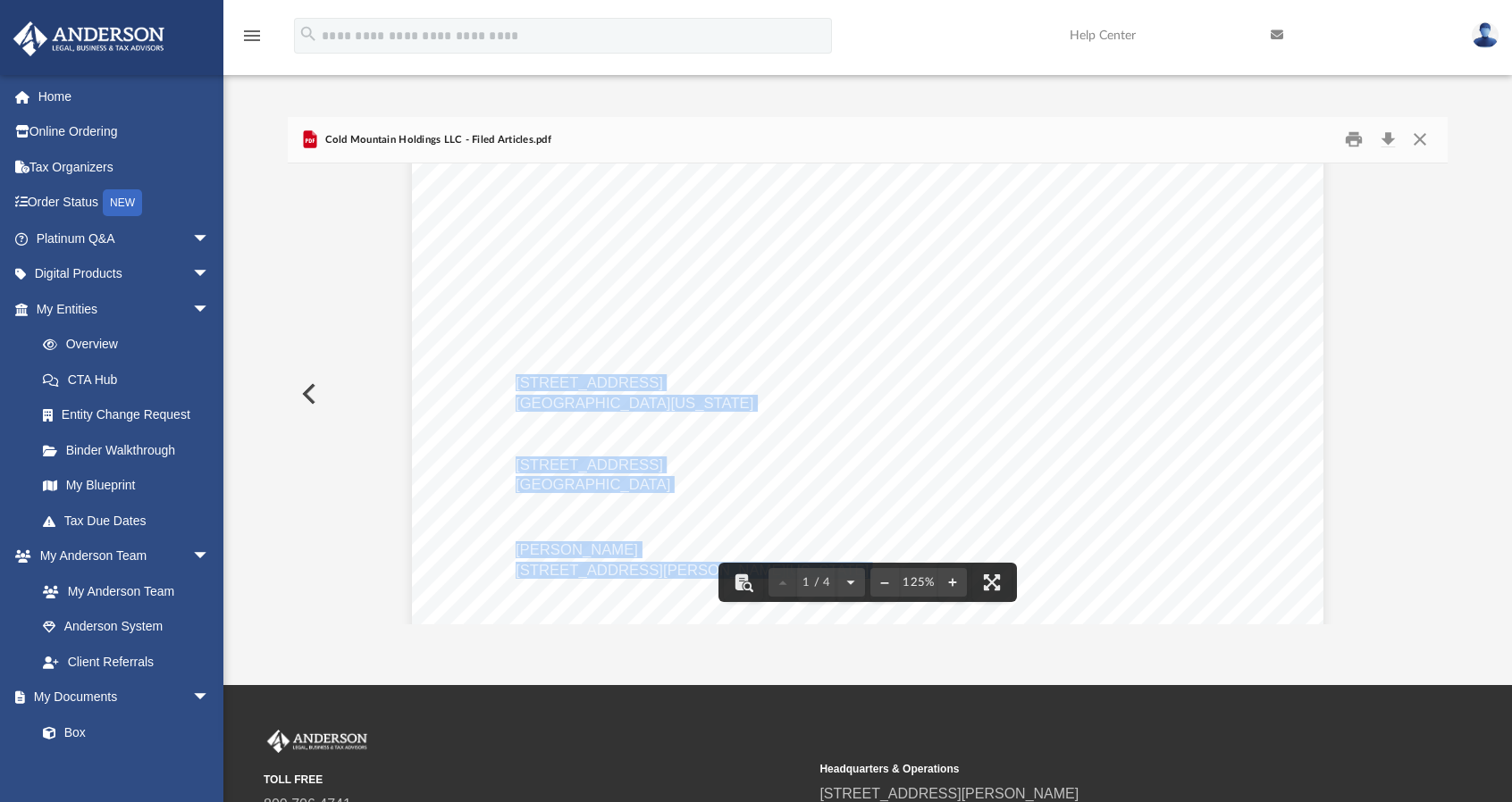
drag, startPoint x: 509, startPoint y: 384, endPoint x: 705, endPoint y: 392, distance: 196.2
click at [705, 392] on div "Wyoming Secretary of State Herschler Bldg East, Ste.100 & 101 Cheyenne, WY 8200…" at bounding box center [867, 499] width 911 height 1180
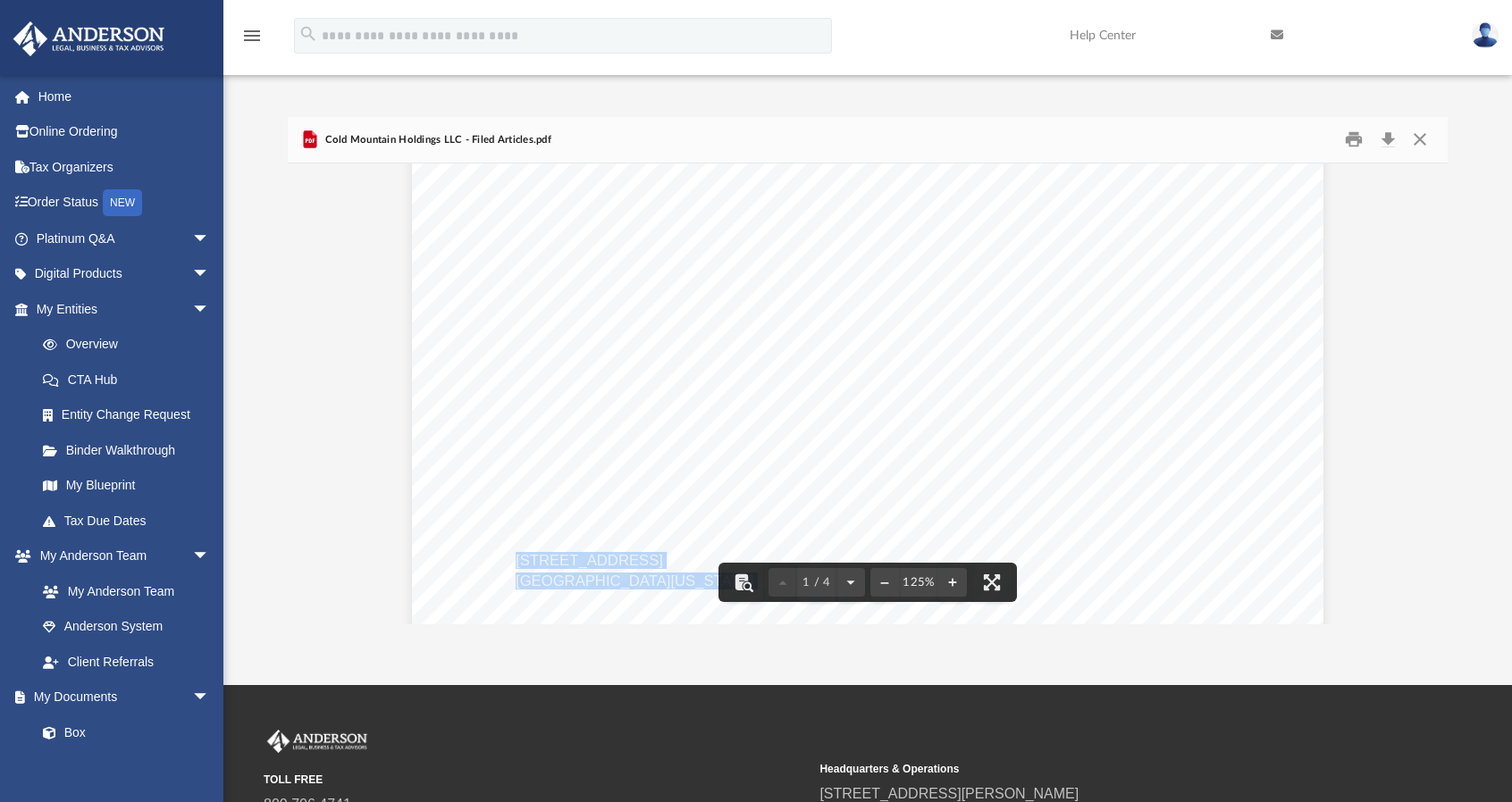
scroll to position [90, 0]
click at [1387, 147] on button "Download" at bounding box center [1388, 140] width 32 height 28
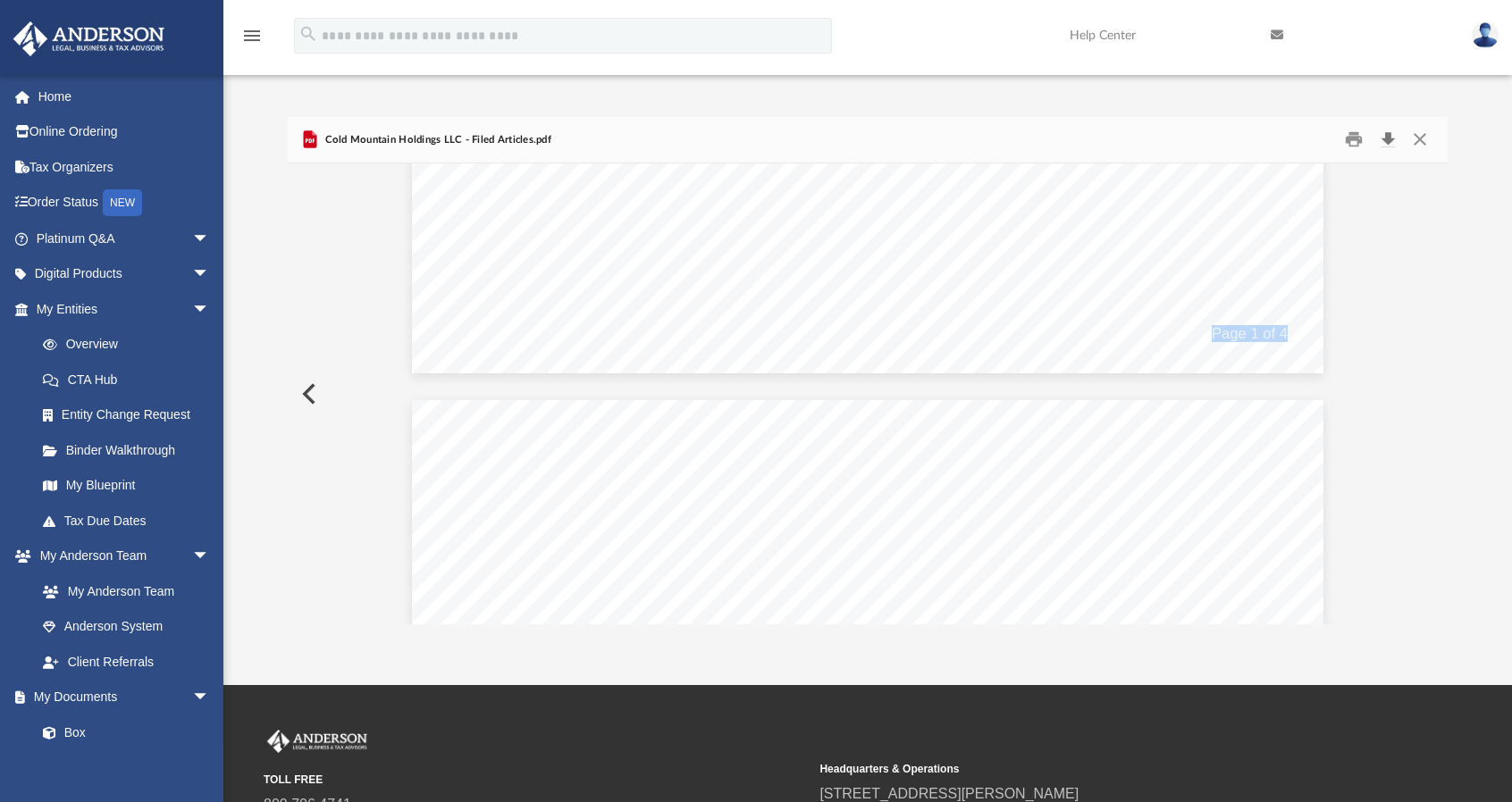
scroll to position [1250, 0]
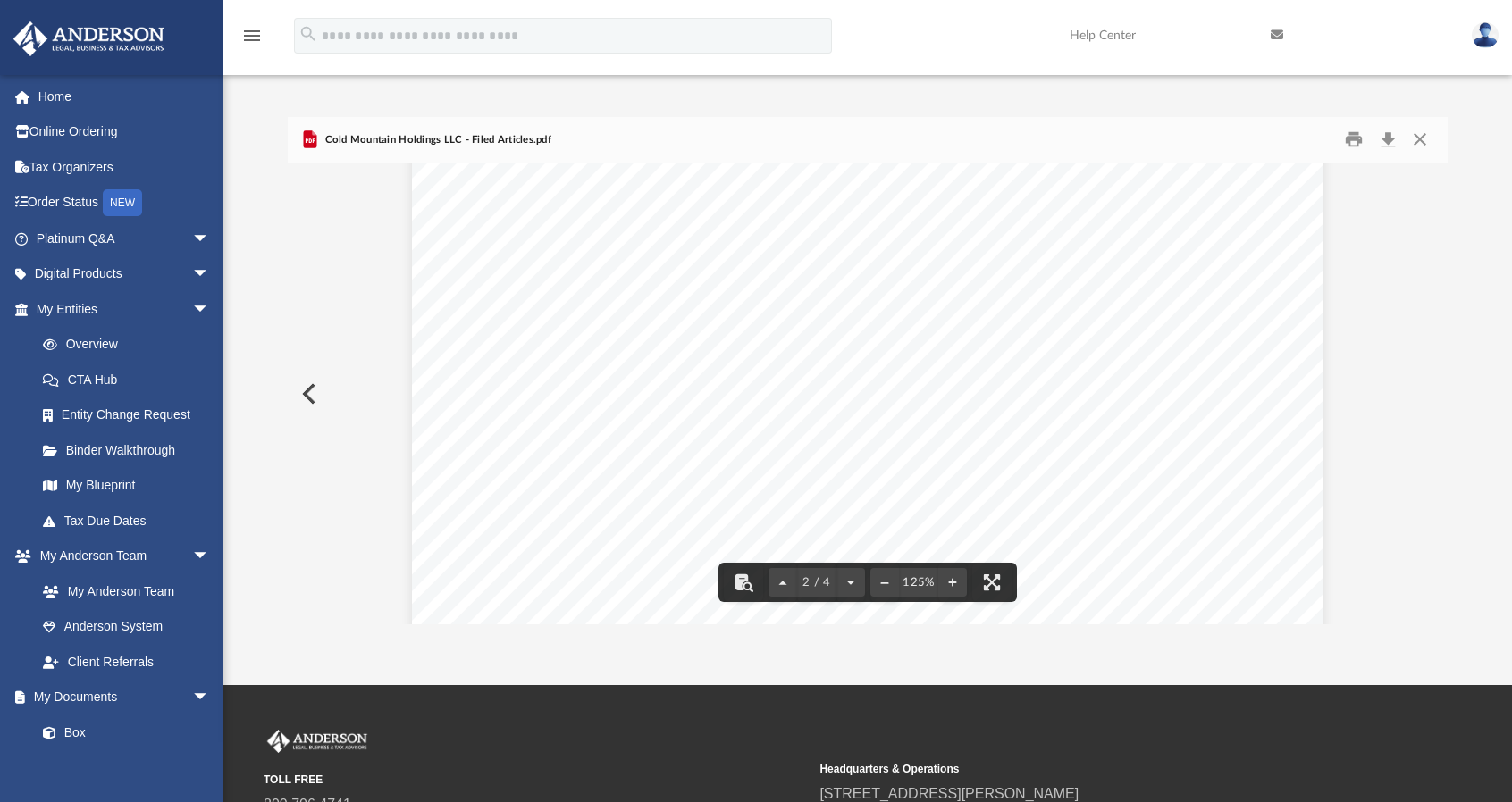
click at [678, 328] on span "business entity to which they pertain; and that the information I am submitting…" at bounding box center [876, 329] width 746 height 15
click at [1414, 141] on button "Close" at bounding box center [1420, 140] width 32 height 28
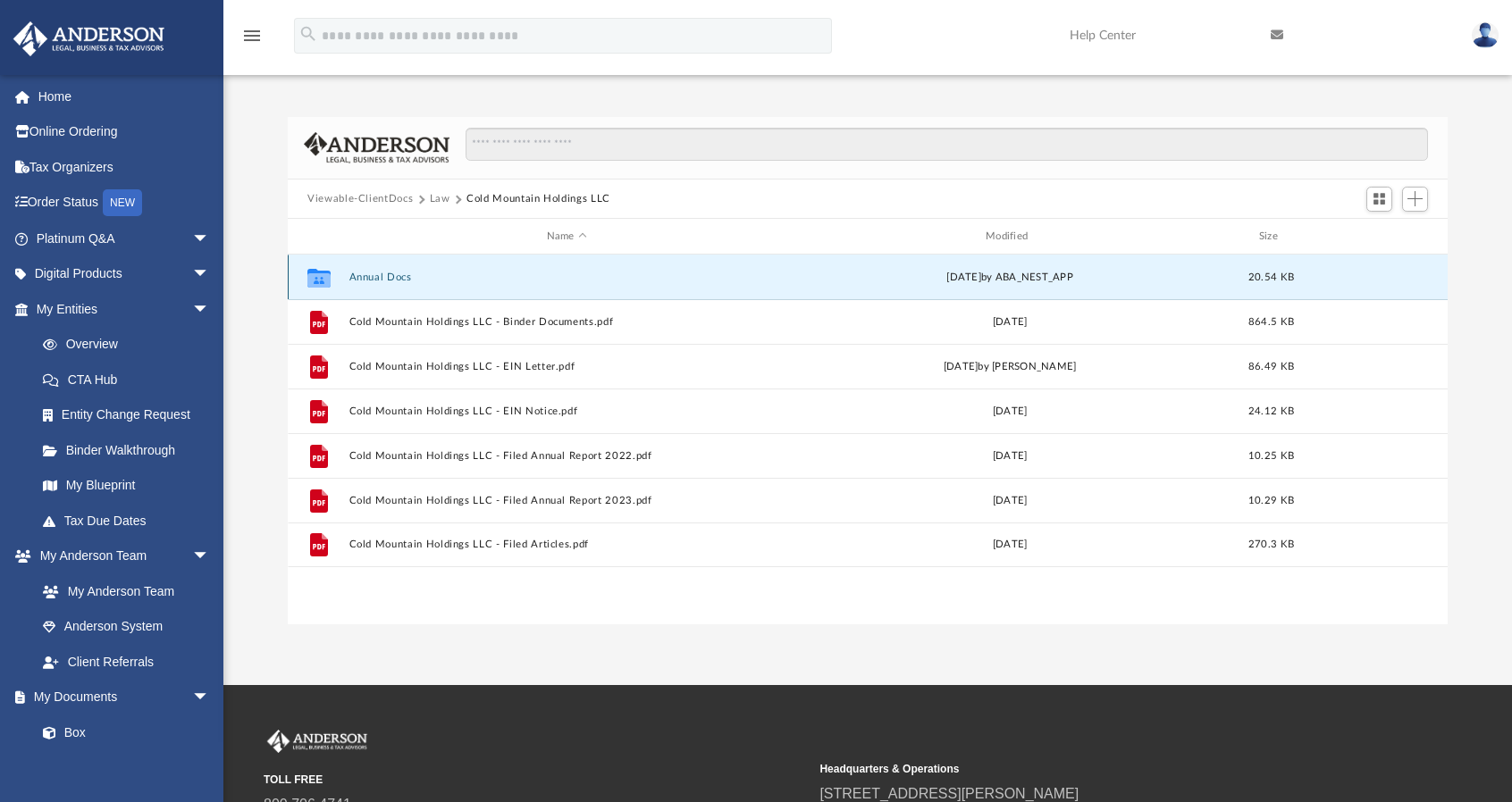
click at [399, 278] on button "Annual Docs" at bounding box center [567, 277] width 435 height 12
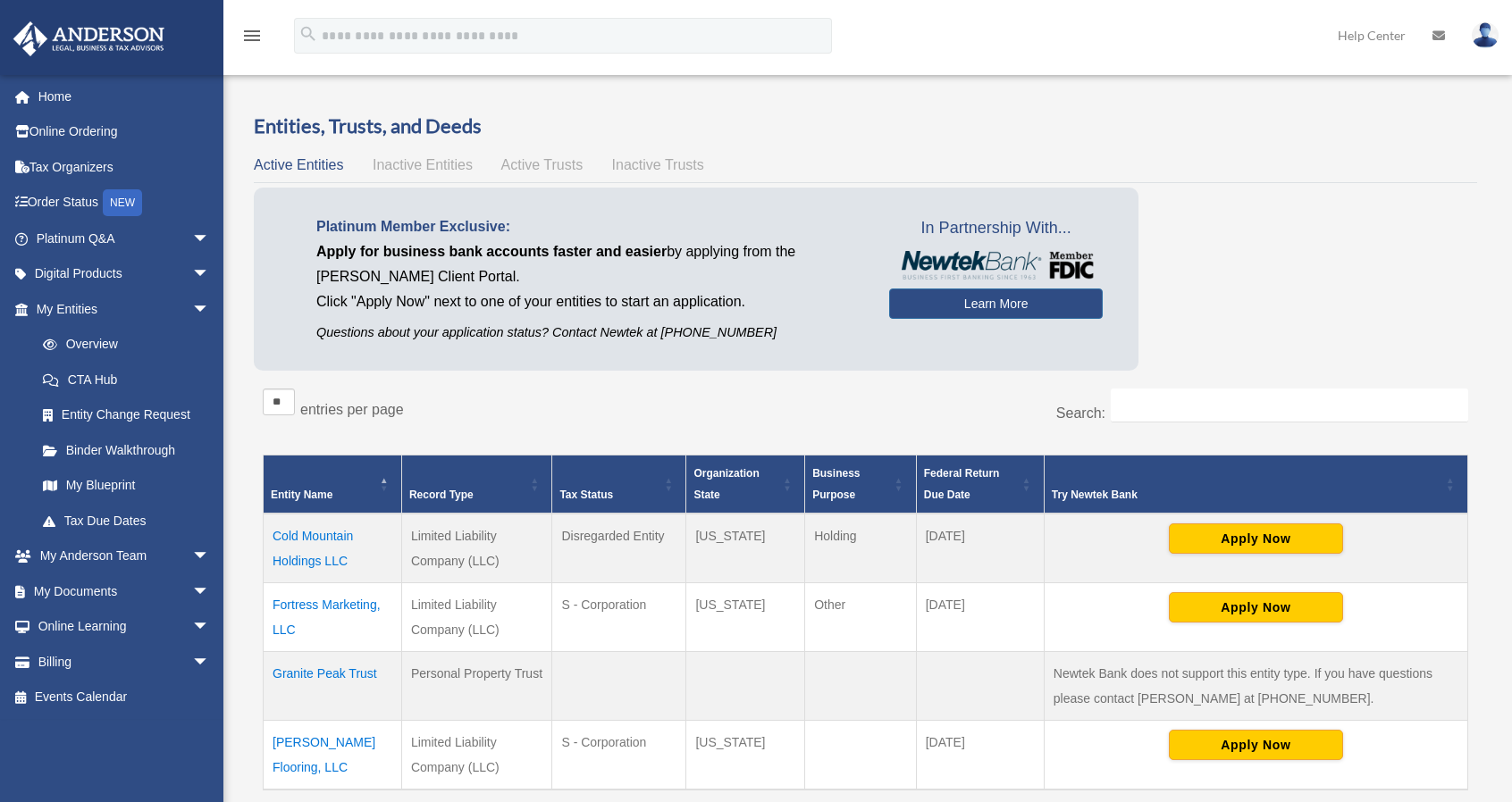
scroll to position [150, 0]
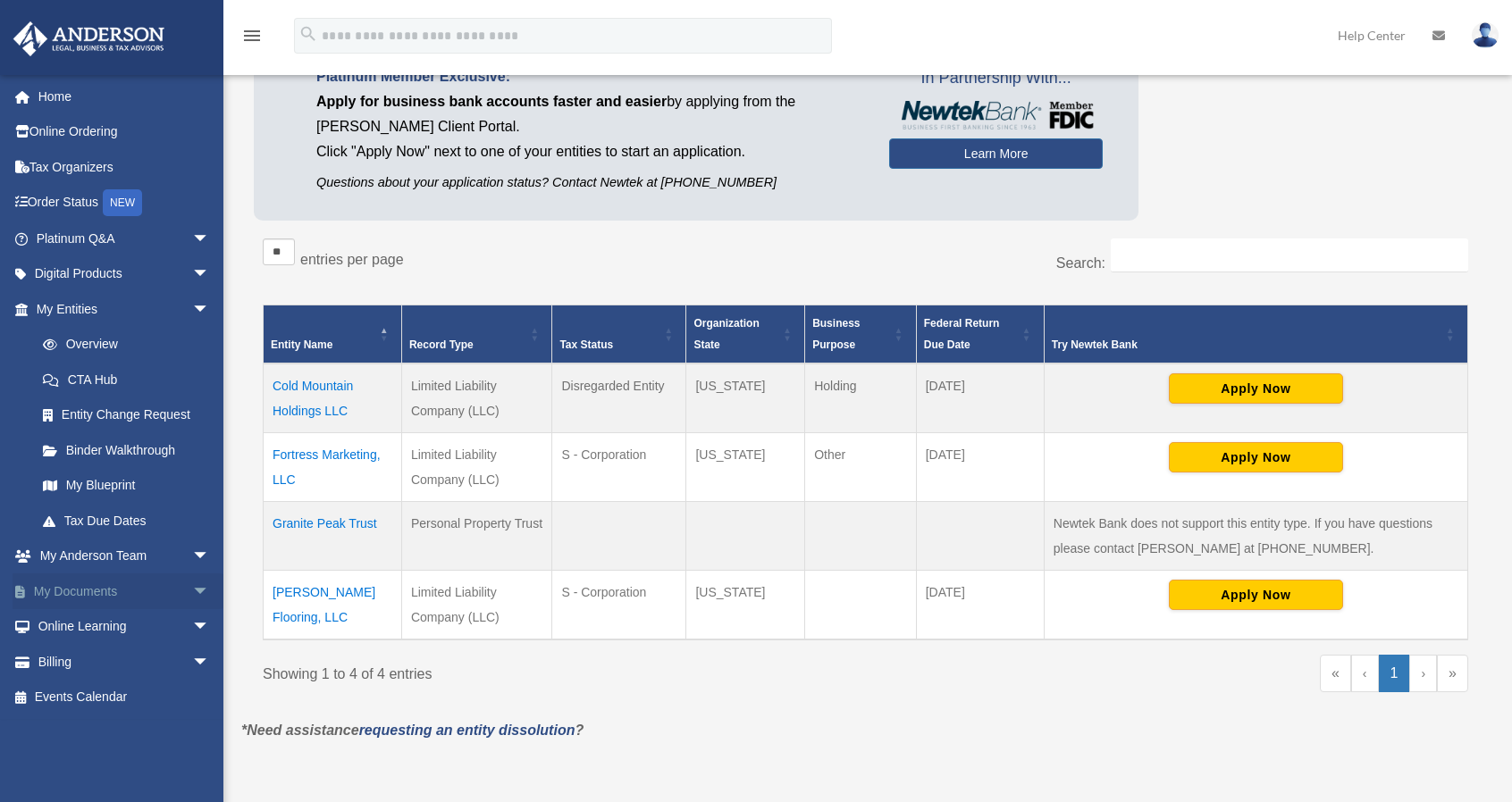
click at [131, 593] on link "My Documents arrow_drop_down" at bounding box center [124, 592] width 225 height 36
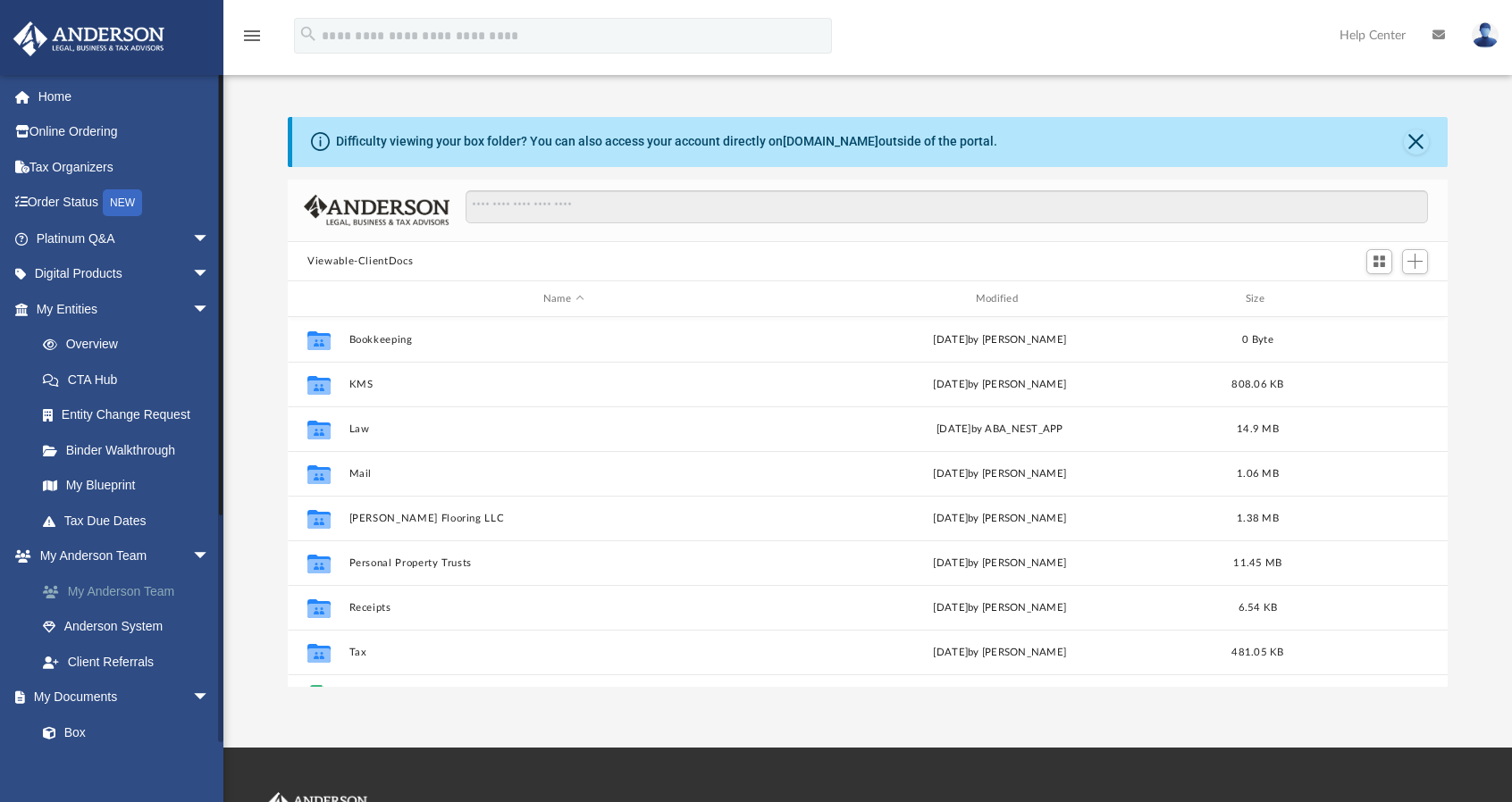
scroll to position [392, 1146]
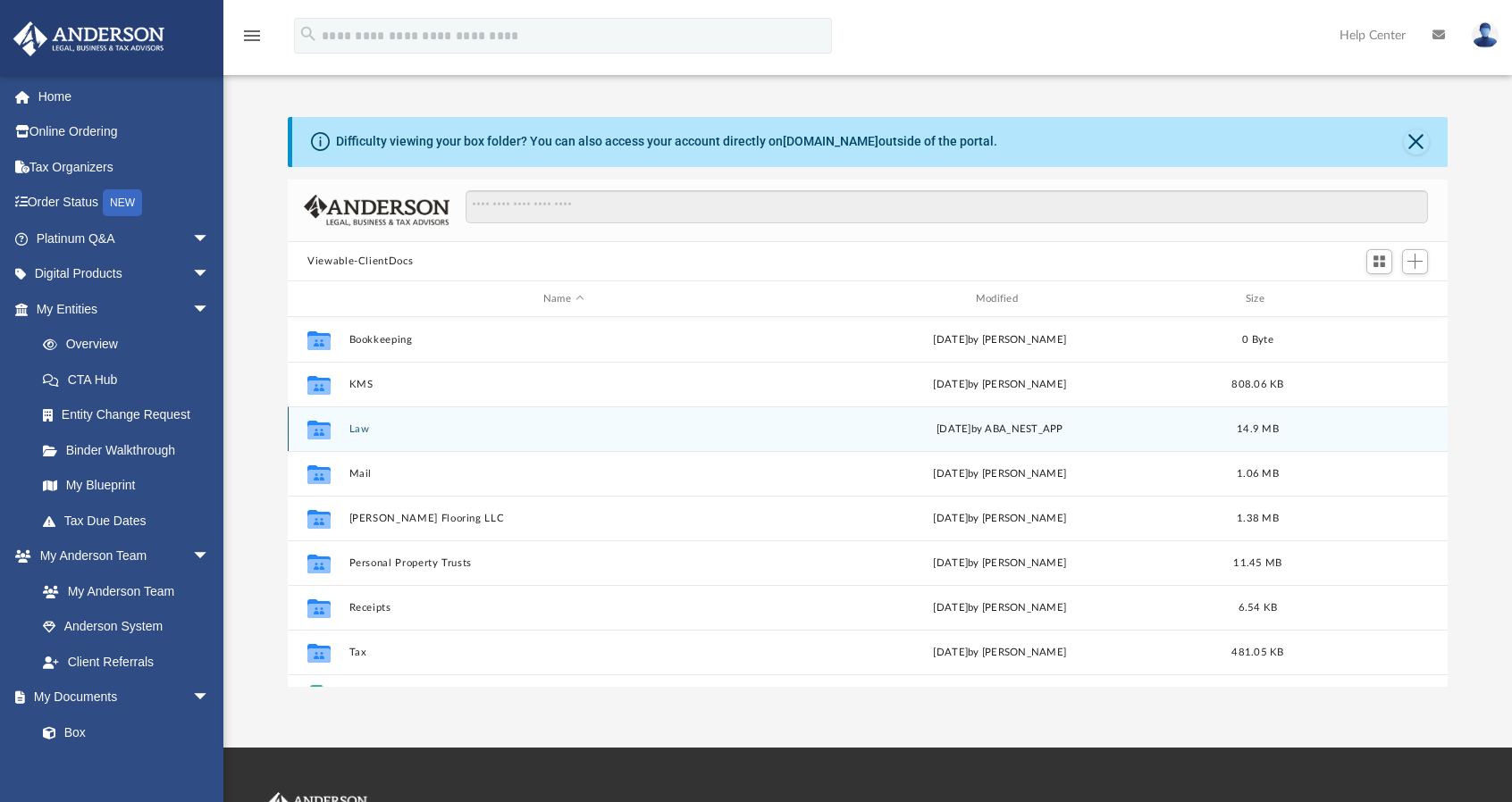
click at [455, 430] on button "Law" at bounding box center [563, 429] width 429 height 12
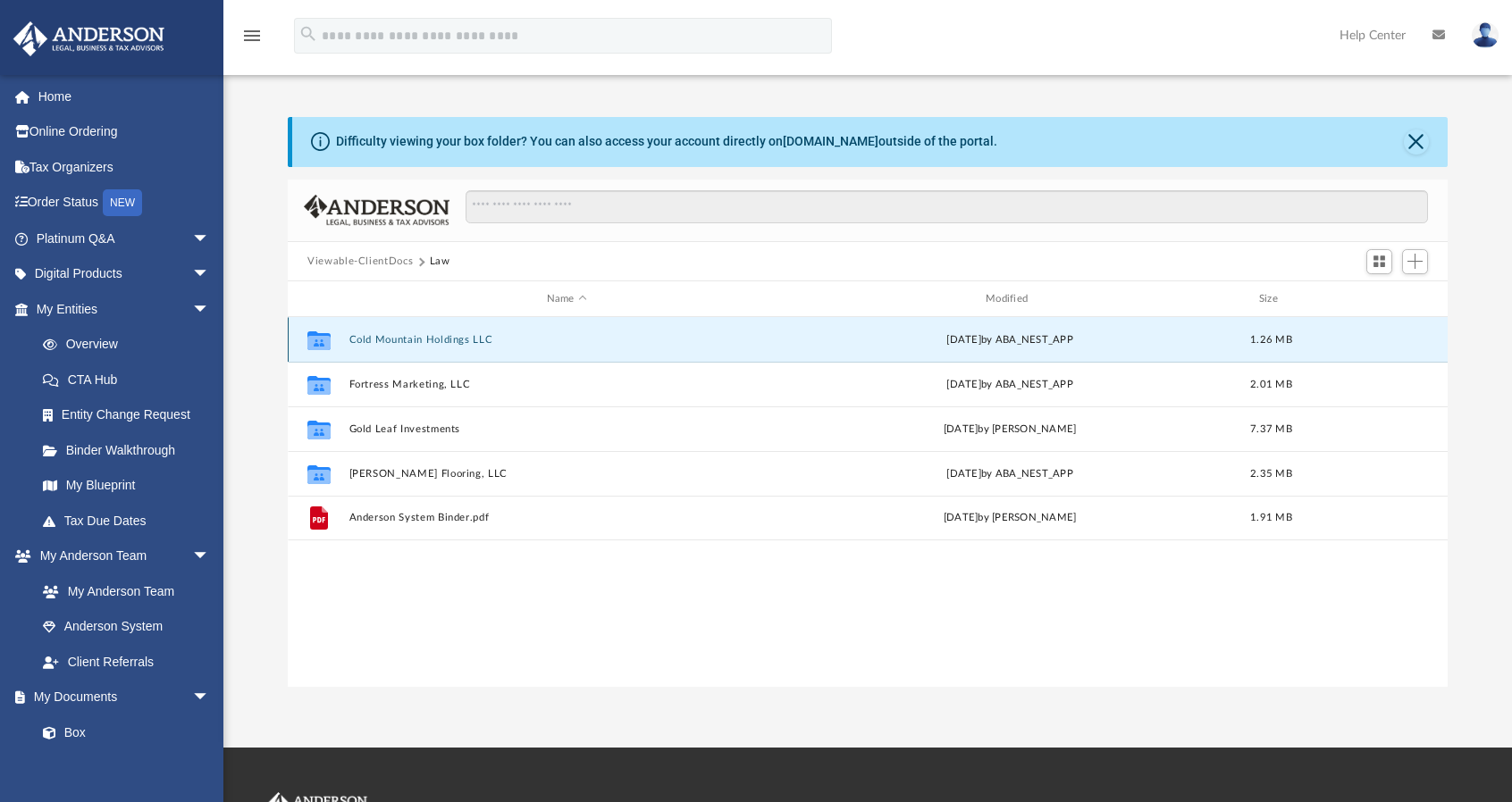
click at [474, 340] on button "Cold Mountain Holdings LLC" at bounding box center [567, 339] width 435 height 12
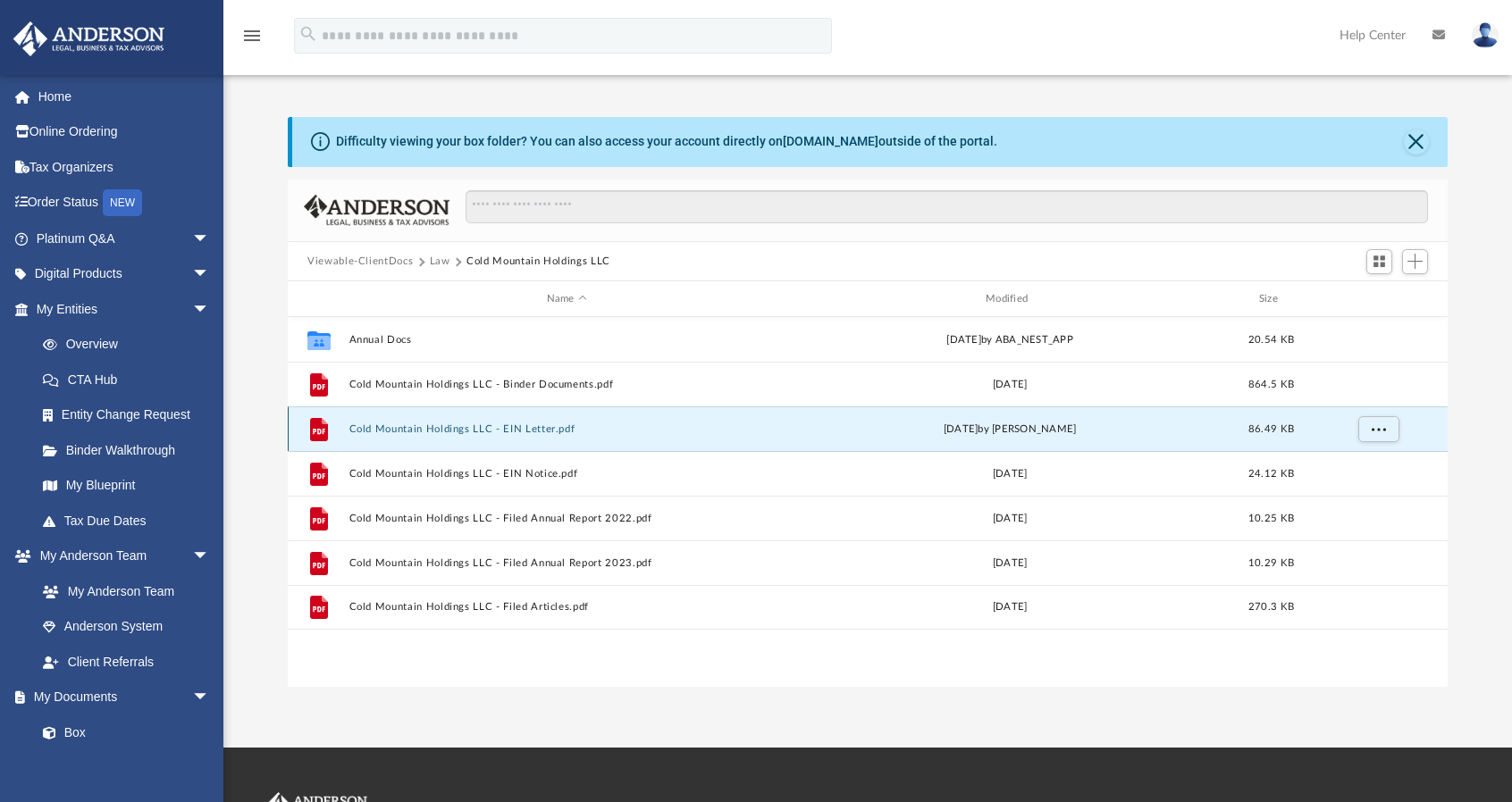
click at [452, 429] on button "Cold Mountain Holdings LLC - EIN Letter.pdf" at bounding box center [567, 429] width 435 height 12
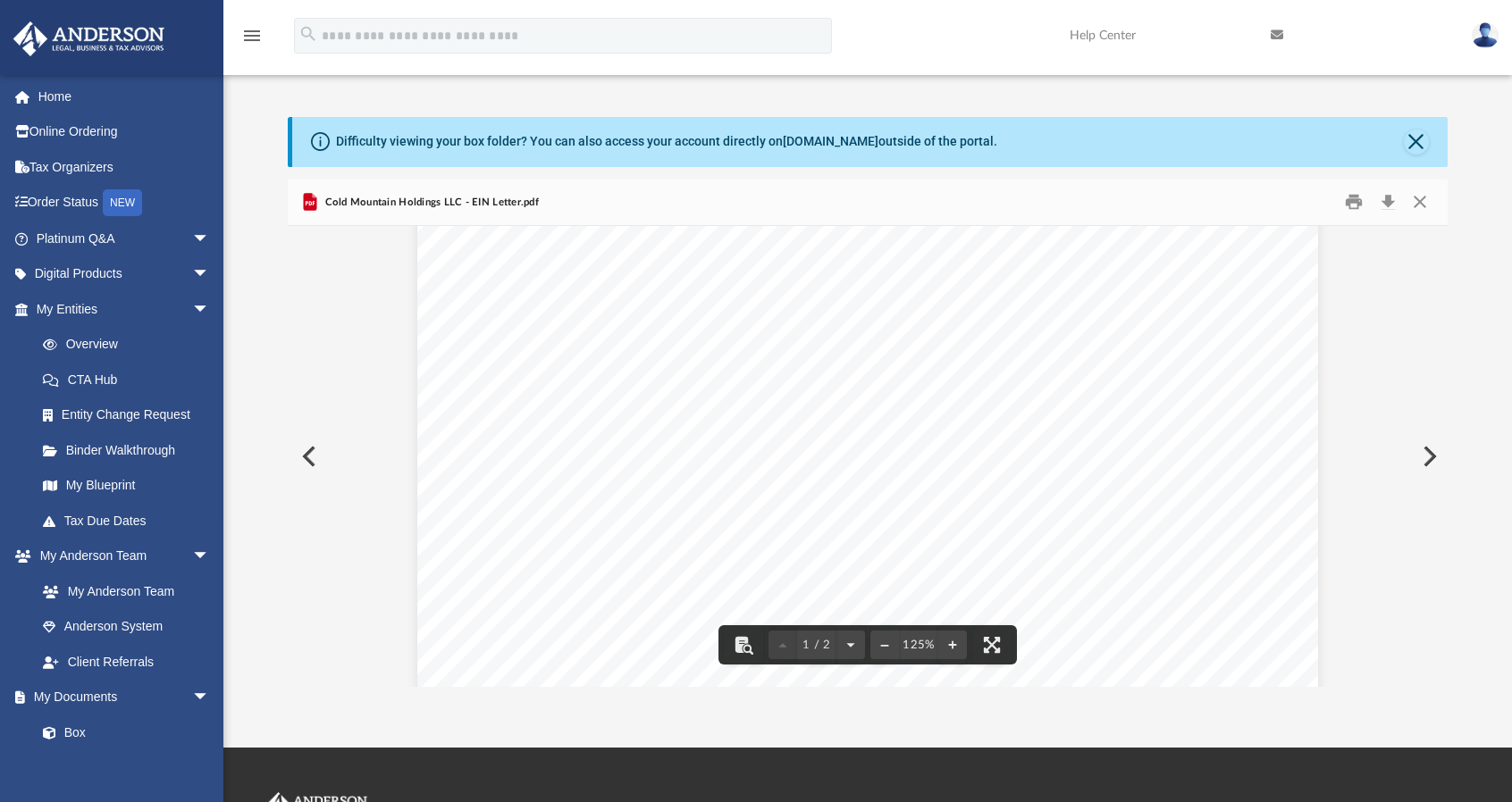
scroll to position [0, 0]
click at [1393, 203] on button "Download" at bounding box center [1388, 202] width 32 height 28
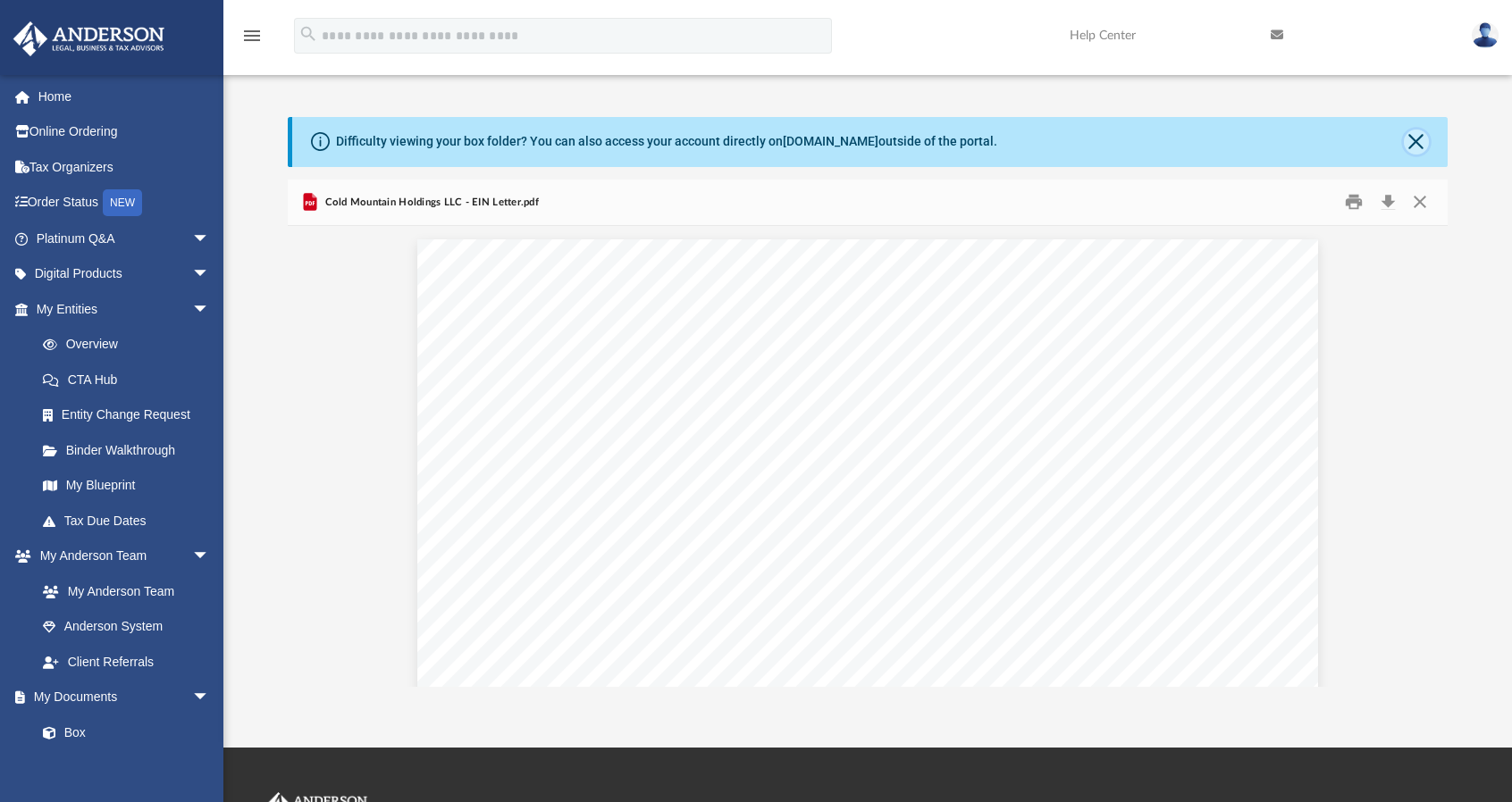
click at [1418, 141] on button "Close" at bounding box center [1416, 142] width 25 height 25
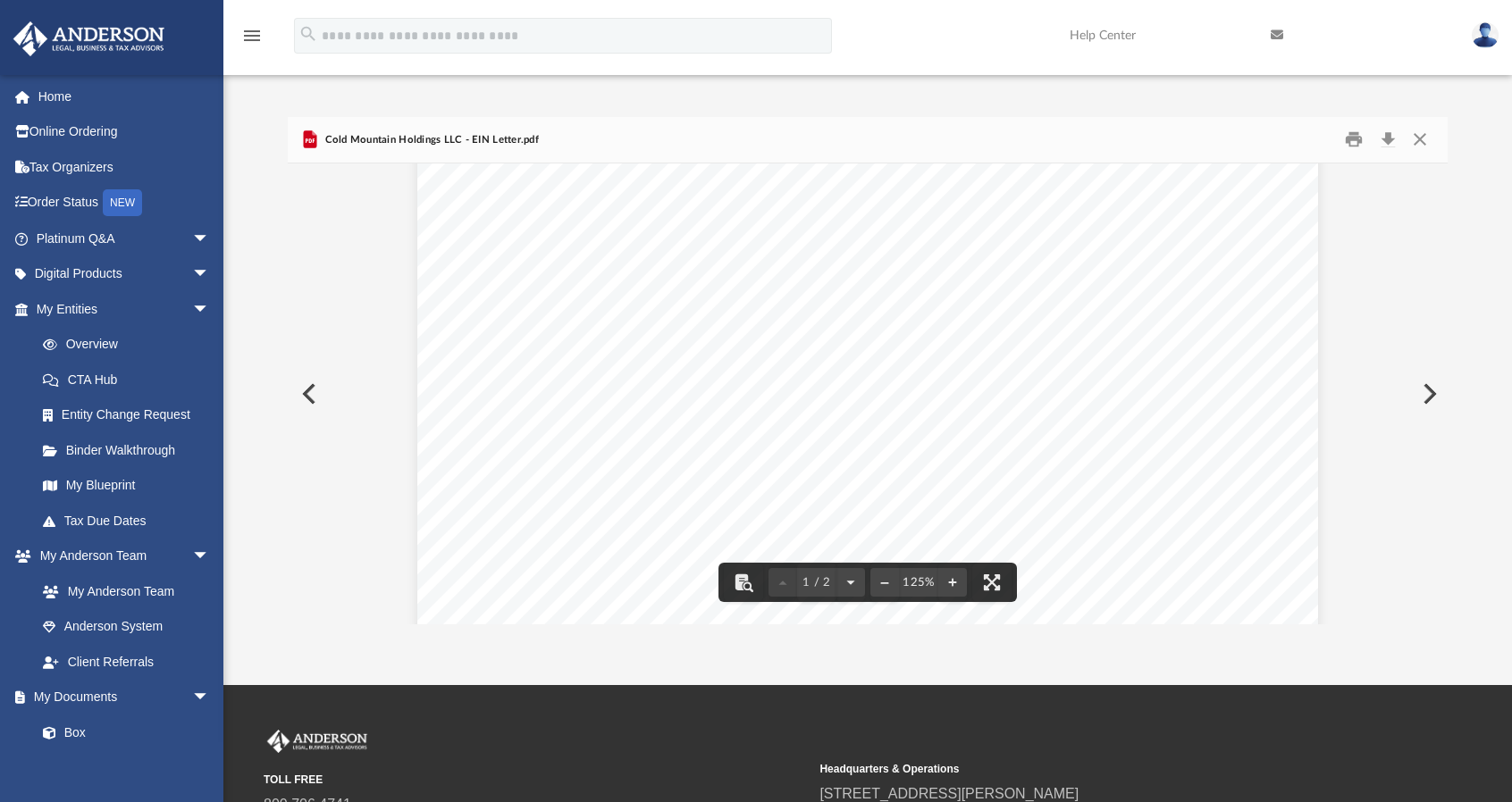
scroll to position [268, 0]
click at [1419, 141] on button "Close" at bounding box center [1420, 140] width 32 height 28
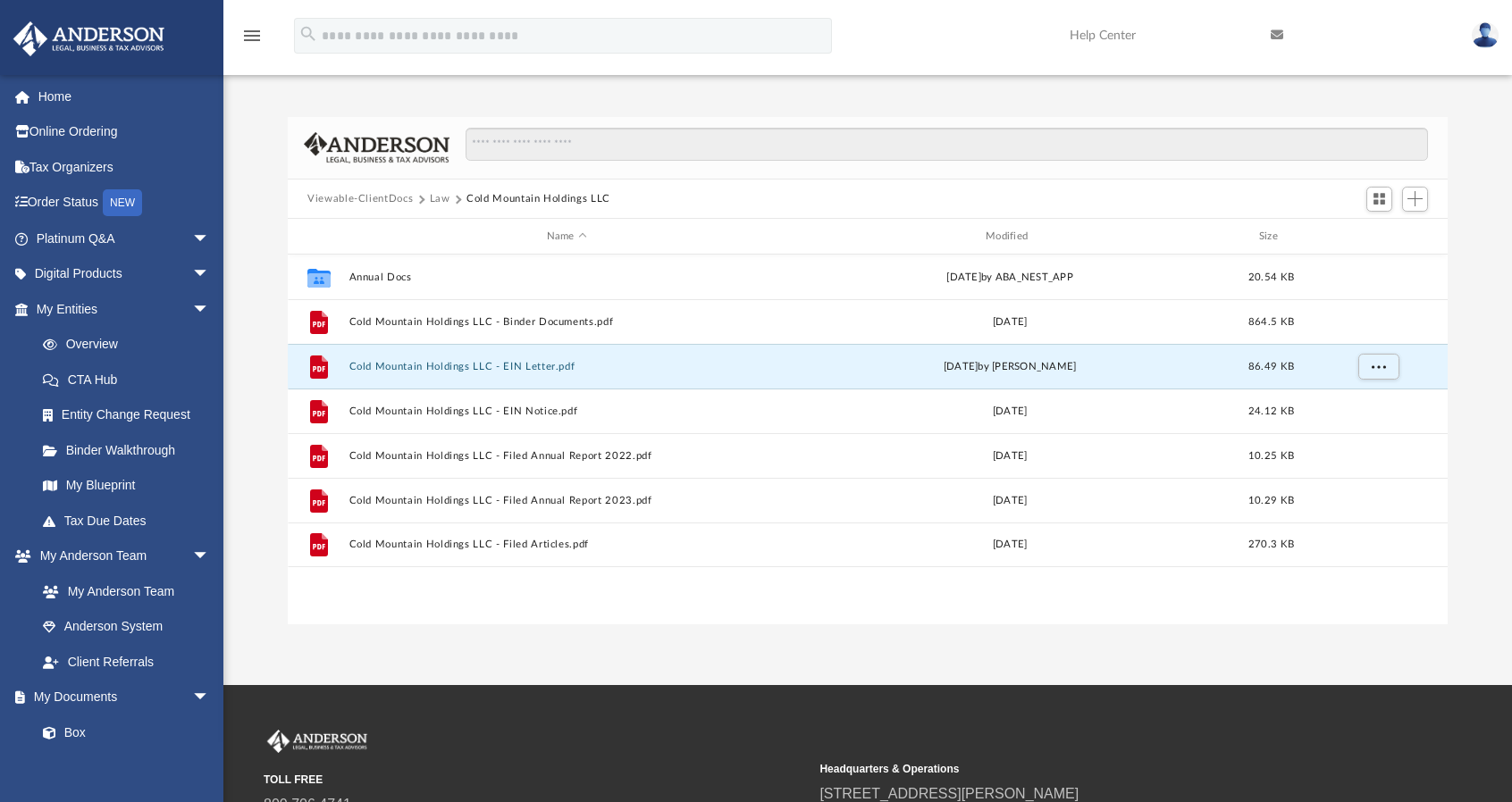
click at [641, 610] on div "Collaborated Folder Annual Docs Wed Jan 8 2025 by ABA_NEST_APP 20.54 KB File Co…" at bounding box center [867, 439] width 1160 height 371
click at [259, 194] on div "Difficulty viewing your box folder? You can also access your account directly o…" at bounding box center [867, 371] width 1288 height 508
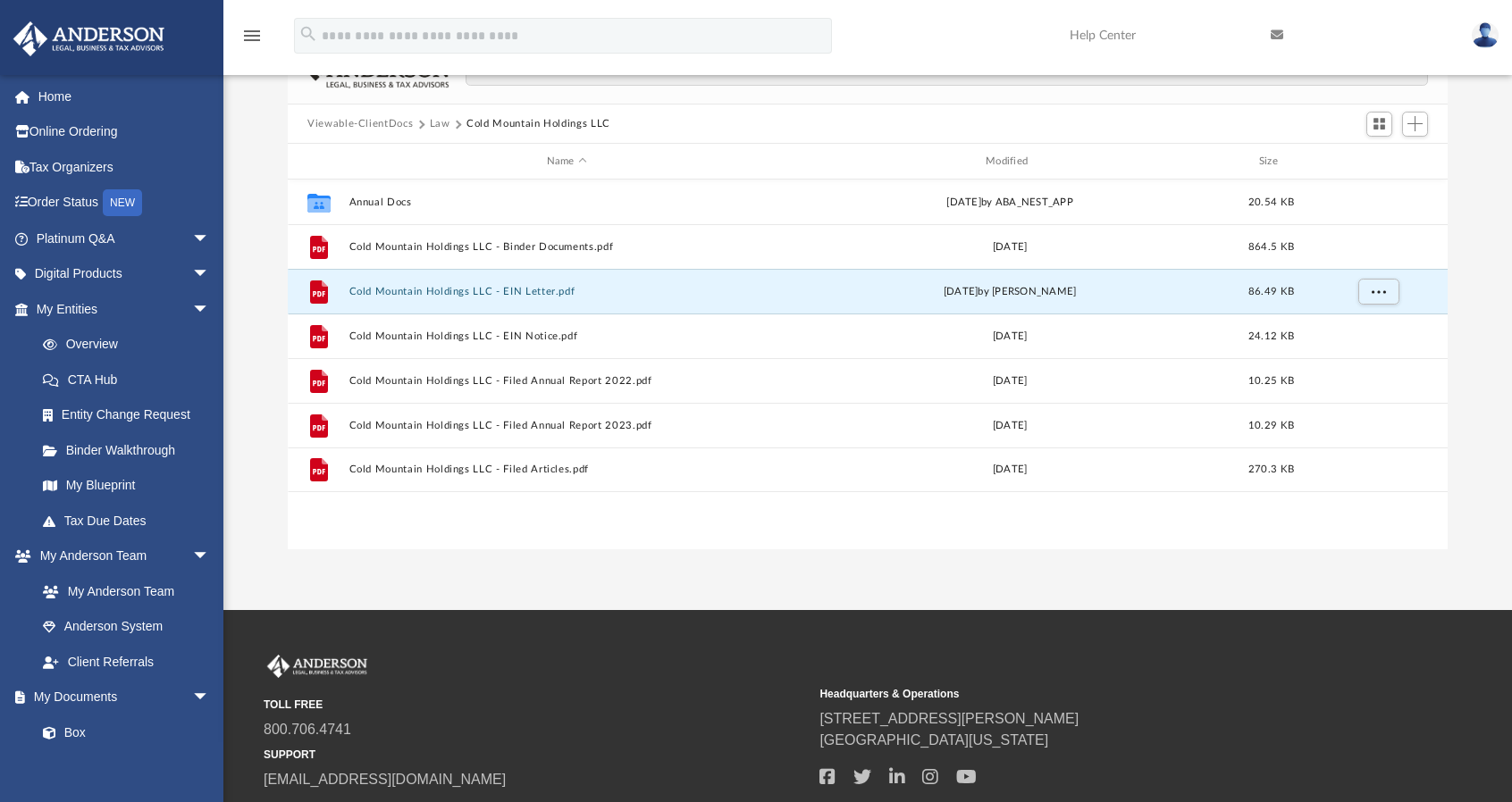
scroll to position [90, 0]
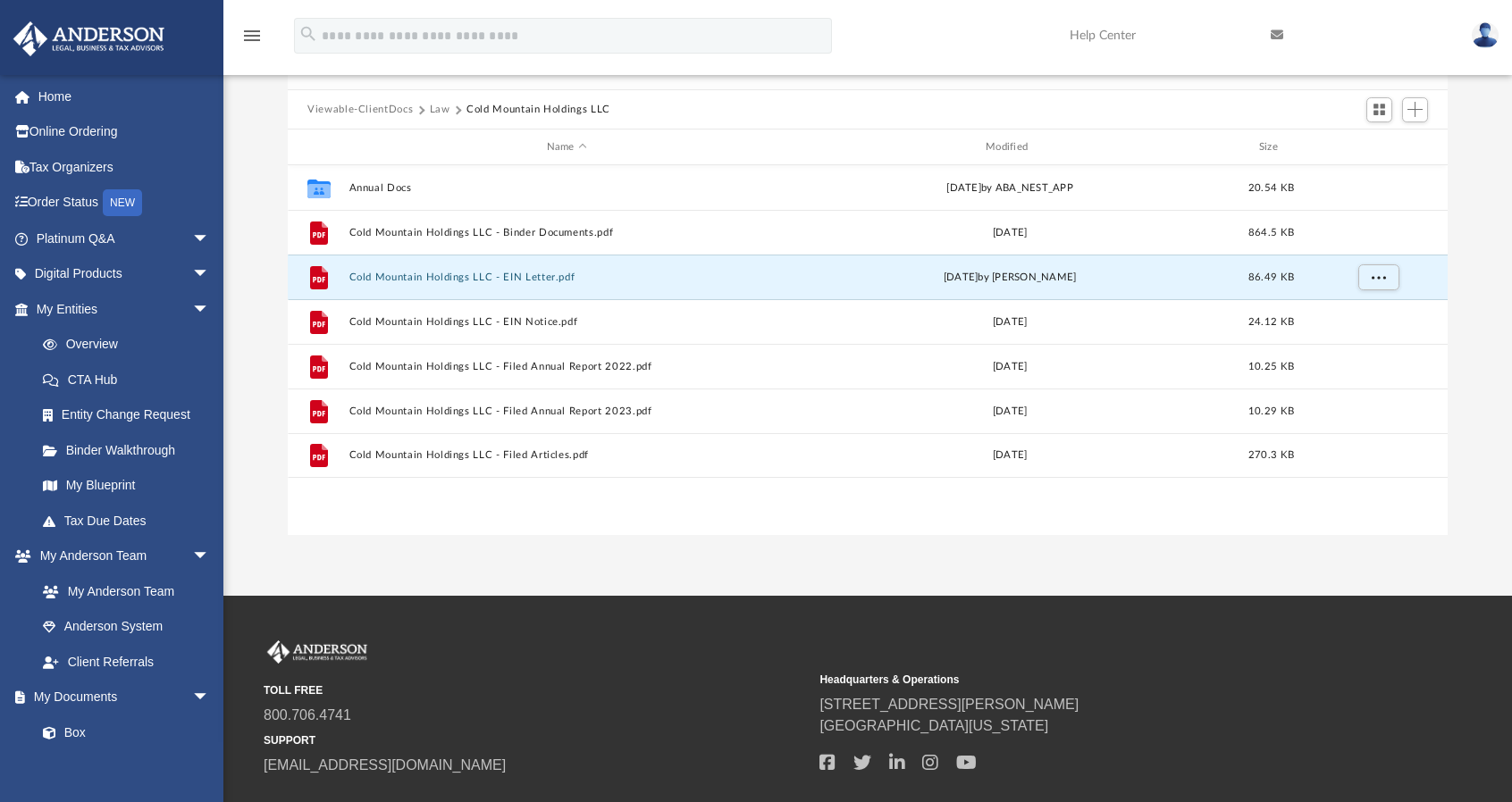
click at [257, 162] on div "Difficulty viewing your box folder? You can also access your account directly o…" at bounding box center [867, 282] width 1288 height 508
click at [254, 224] on div "Difficulty viewing your box folder? You can also access your account directly o…" at bounding box center [867, 282] width 1288 height 508
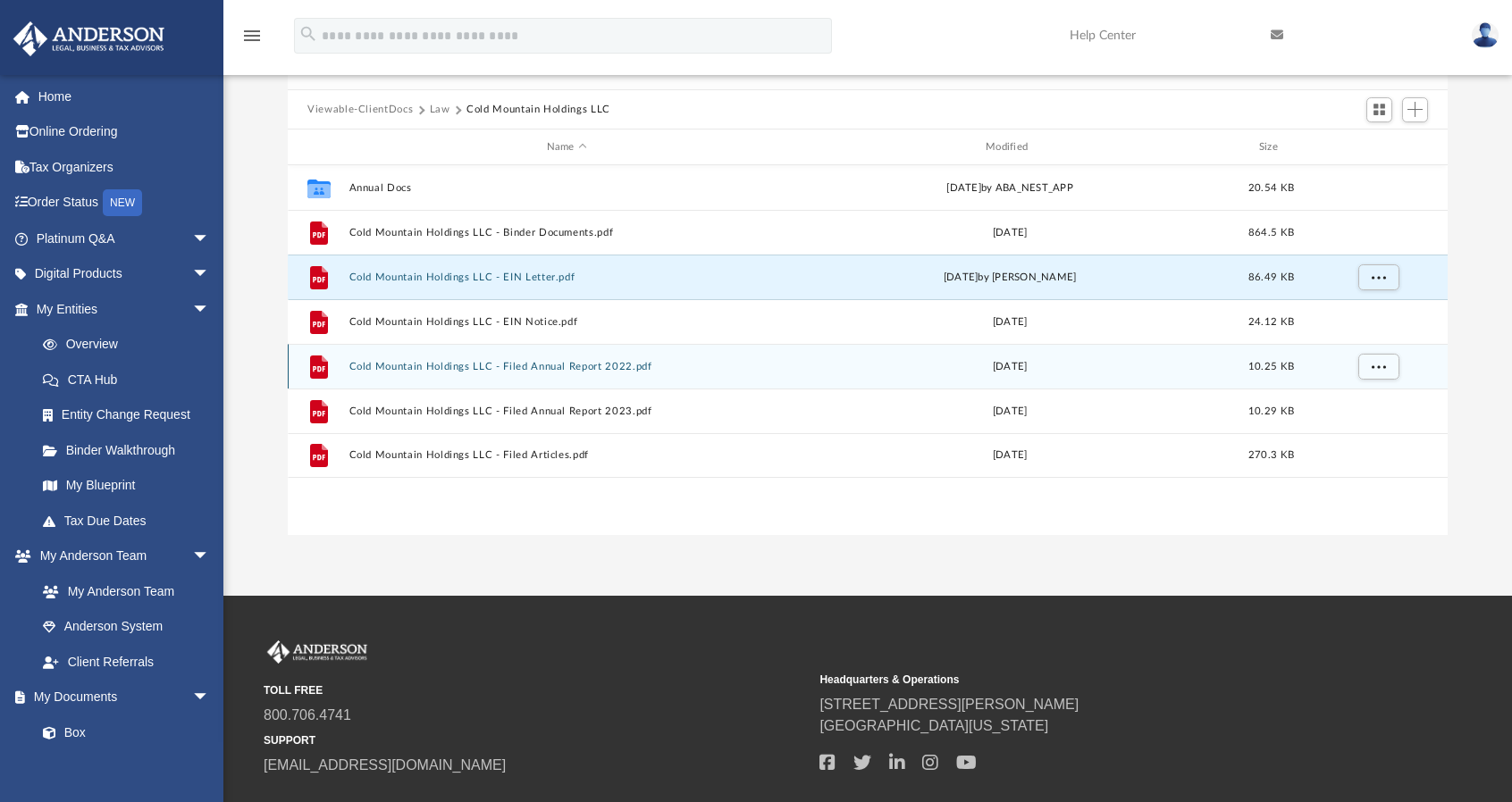
click at [609, 365] on button "Cold Mountain Holdings LLC - Filed Annual Report 2022.pdf" at bounding box center [567, 366] width 435 height 12
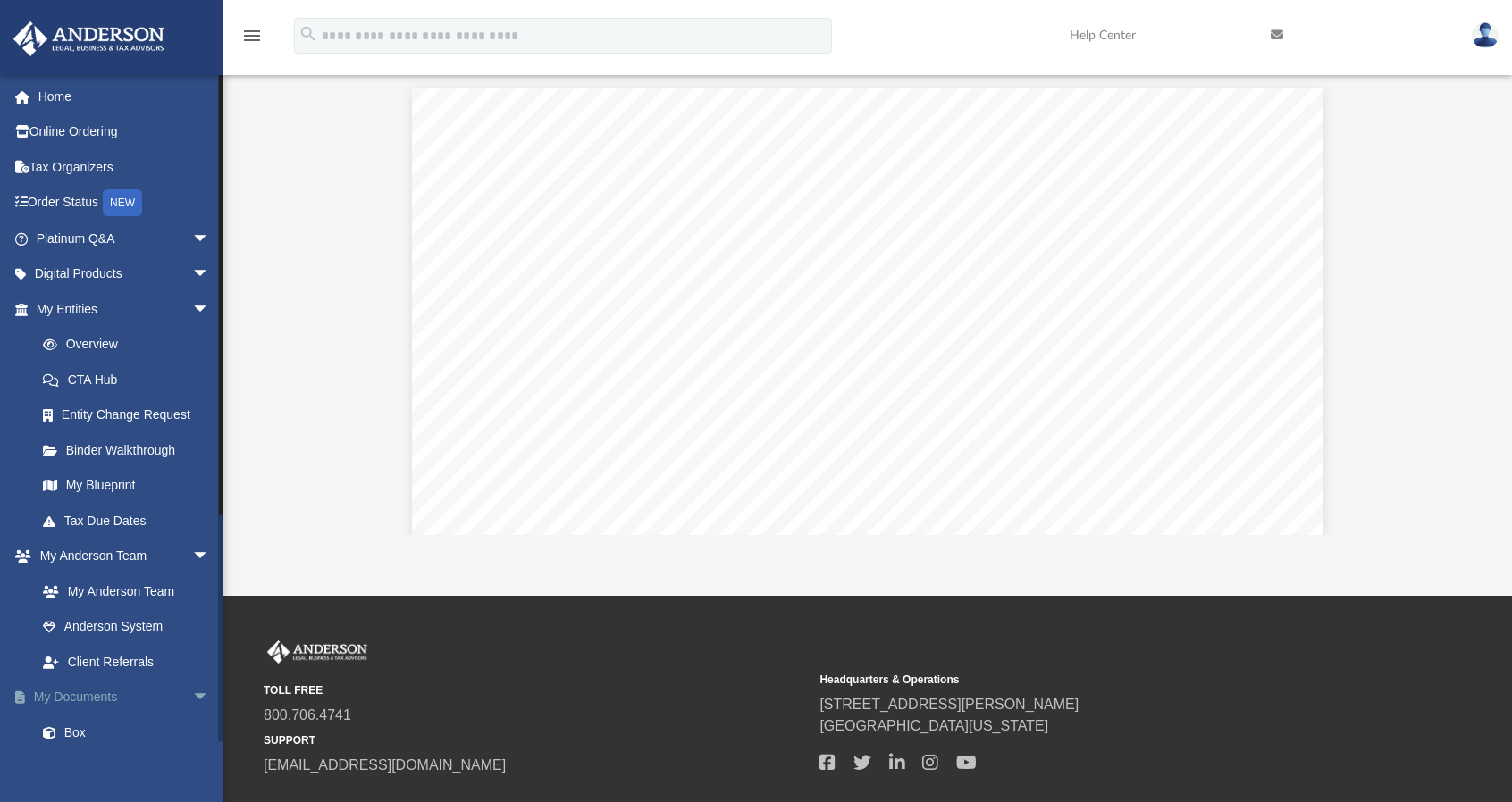
click at [95, 694] on link "My Documents arrow_drop_down" at bounding box center [124, 698] width 225 height 36
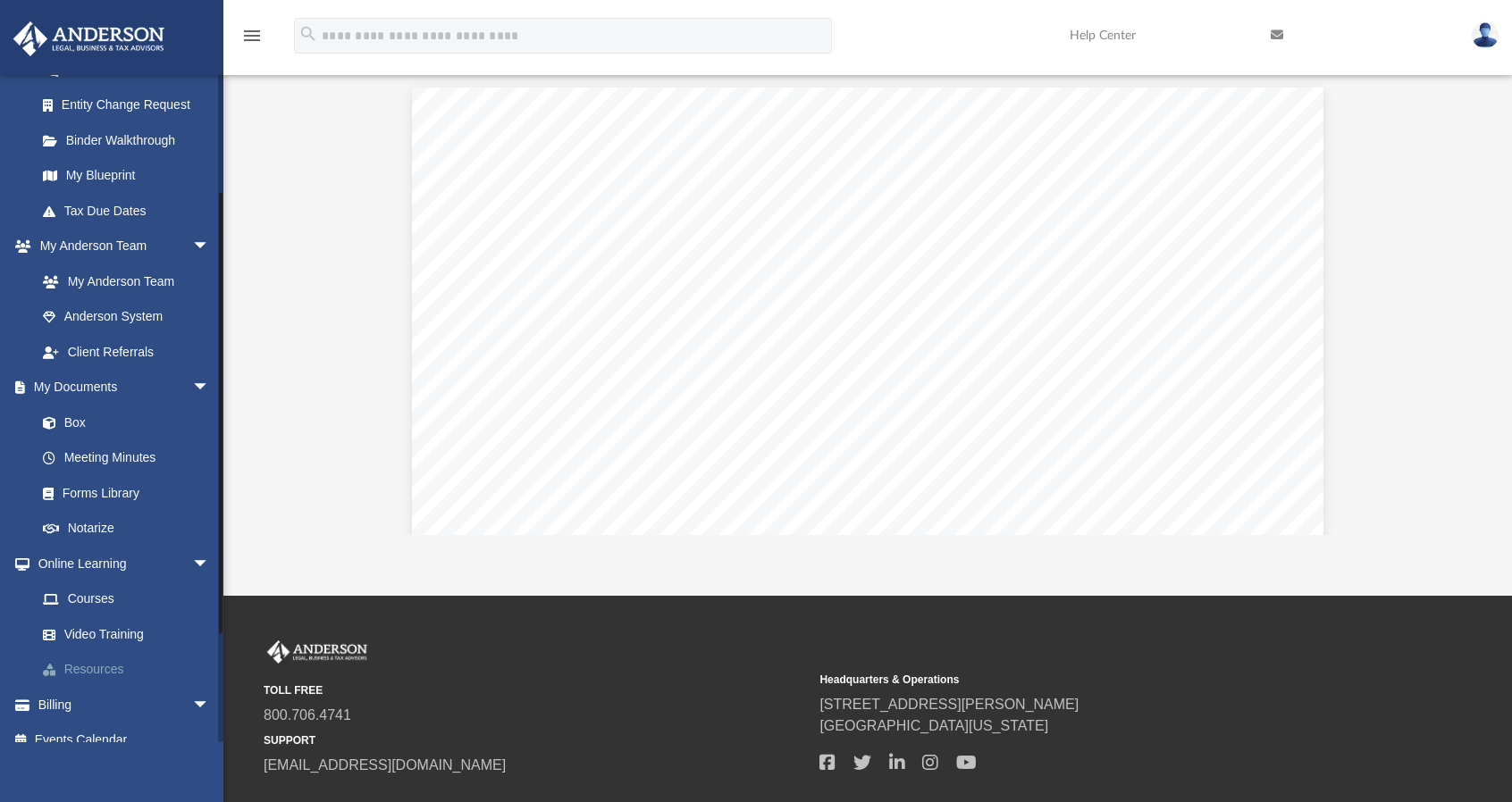
scroll to position [328, 0]
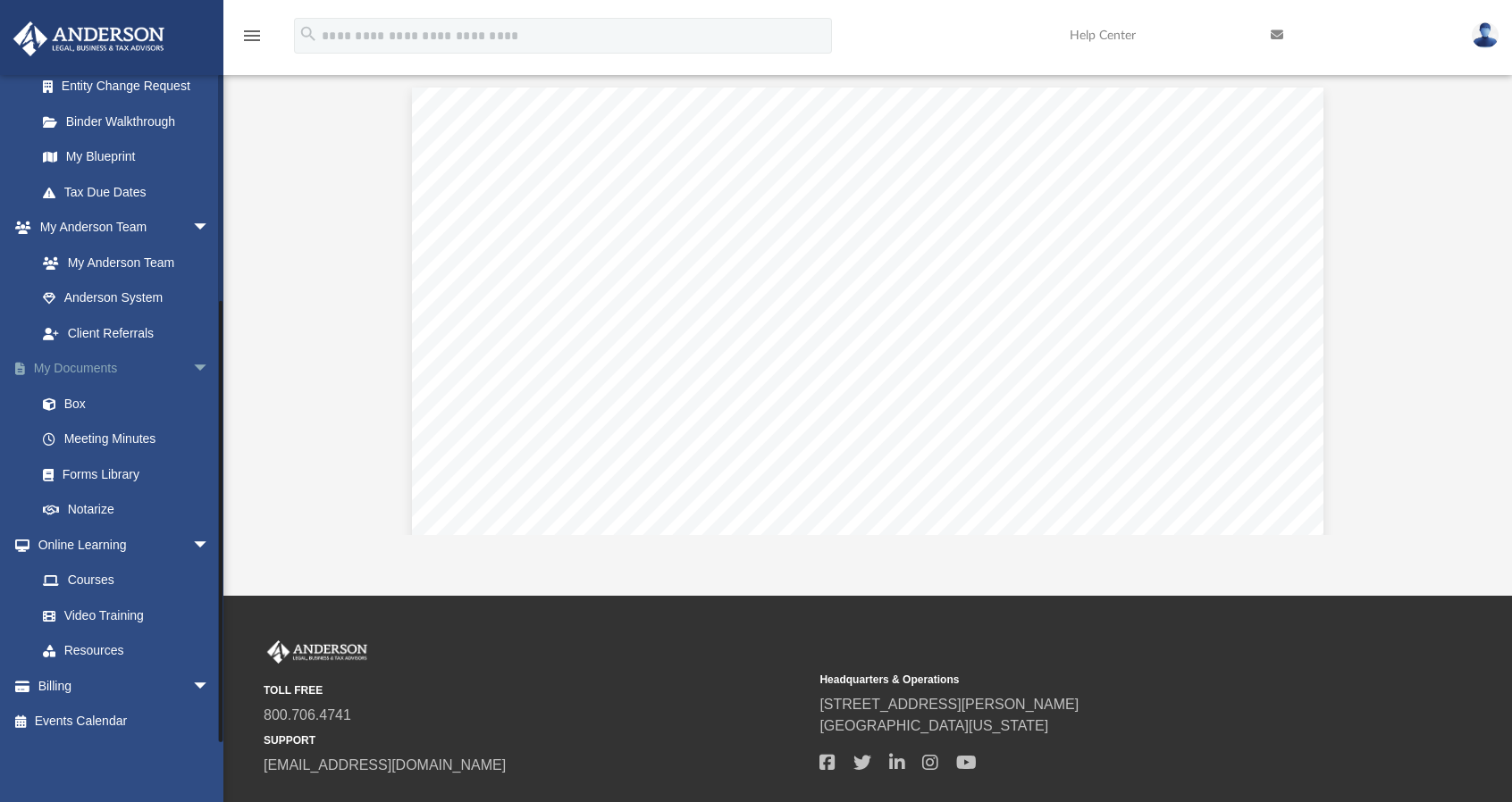
click at [67, 369] on link "My Documents arrow_drop_down" at bounding box center [124, 369] width 225 height 36
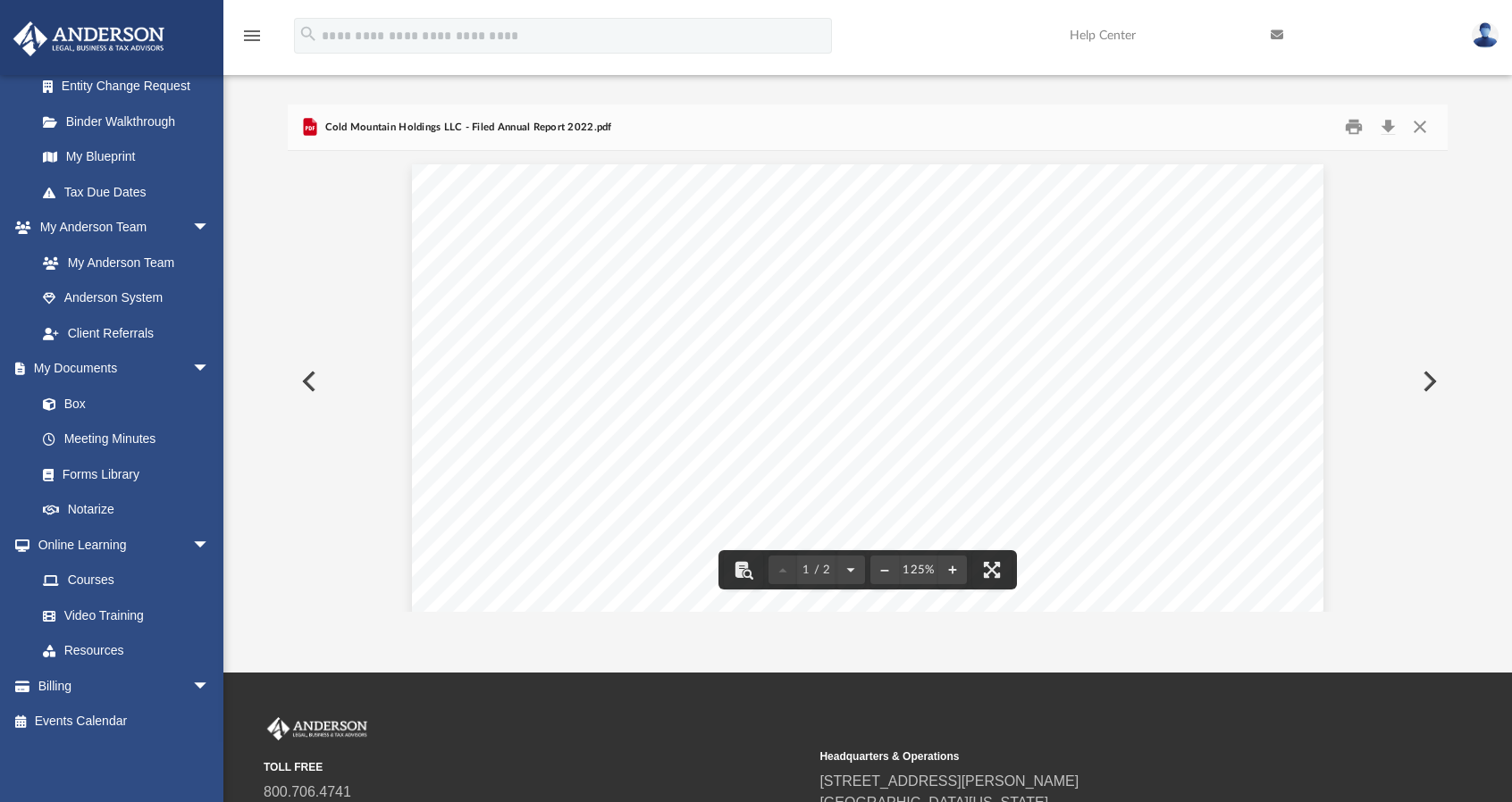
scroll to position [0, 0]
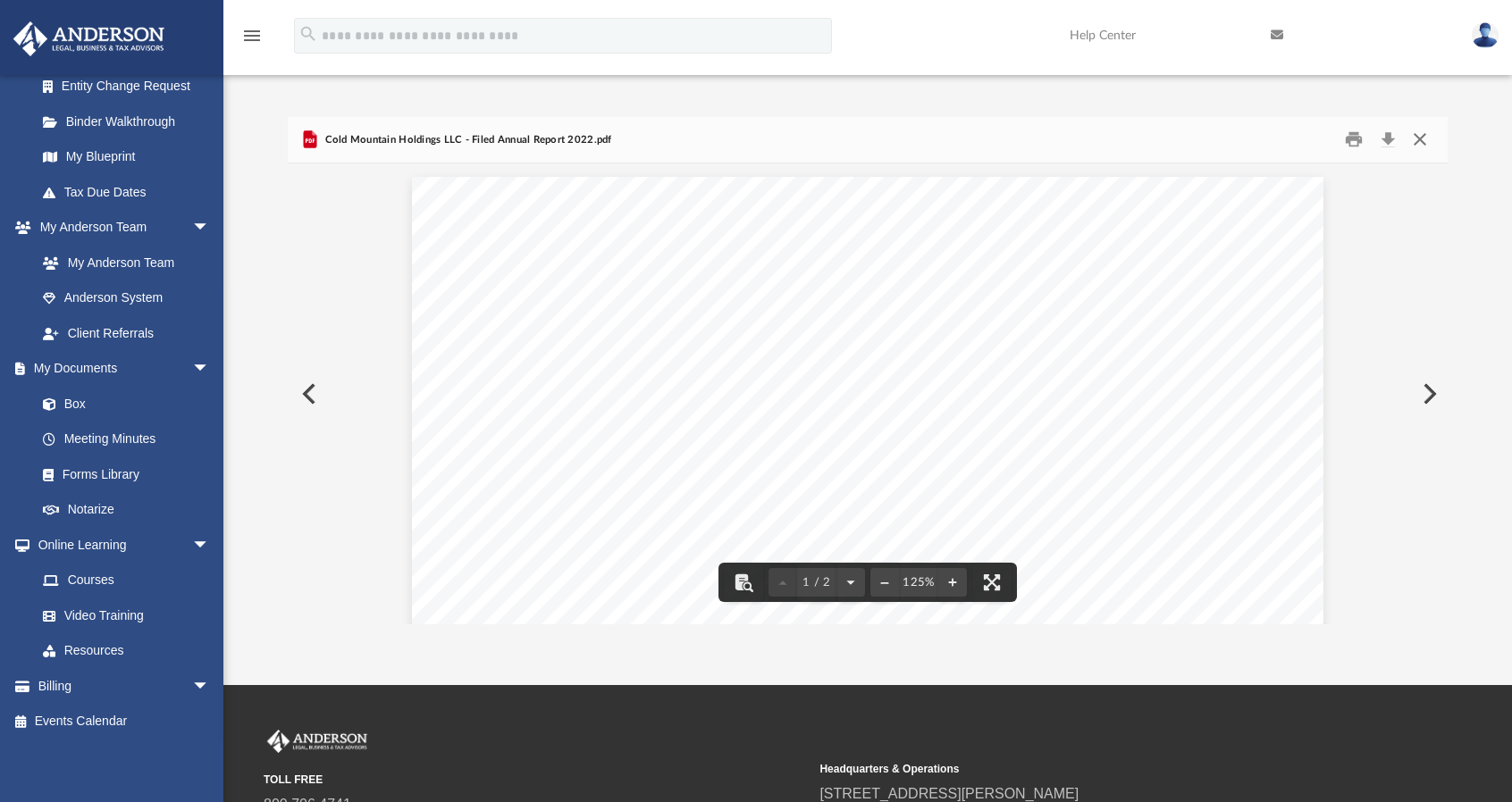
click at [1424, 141] on button "Close" at bounding box center [1420, 140] width 32 height 28
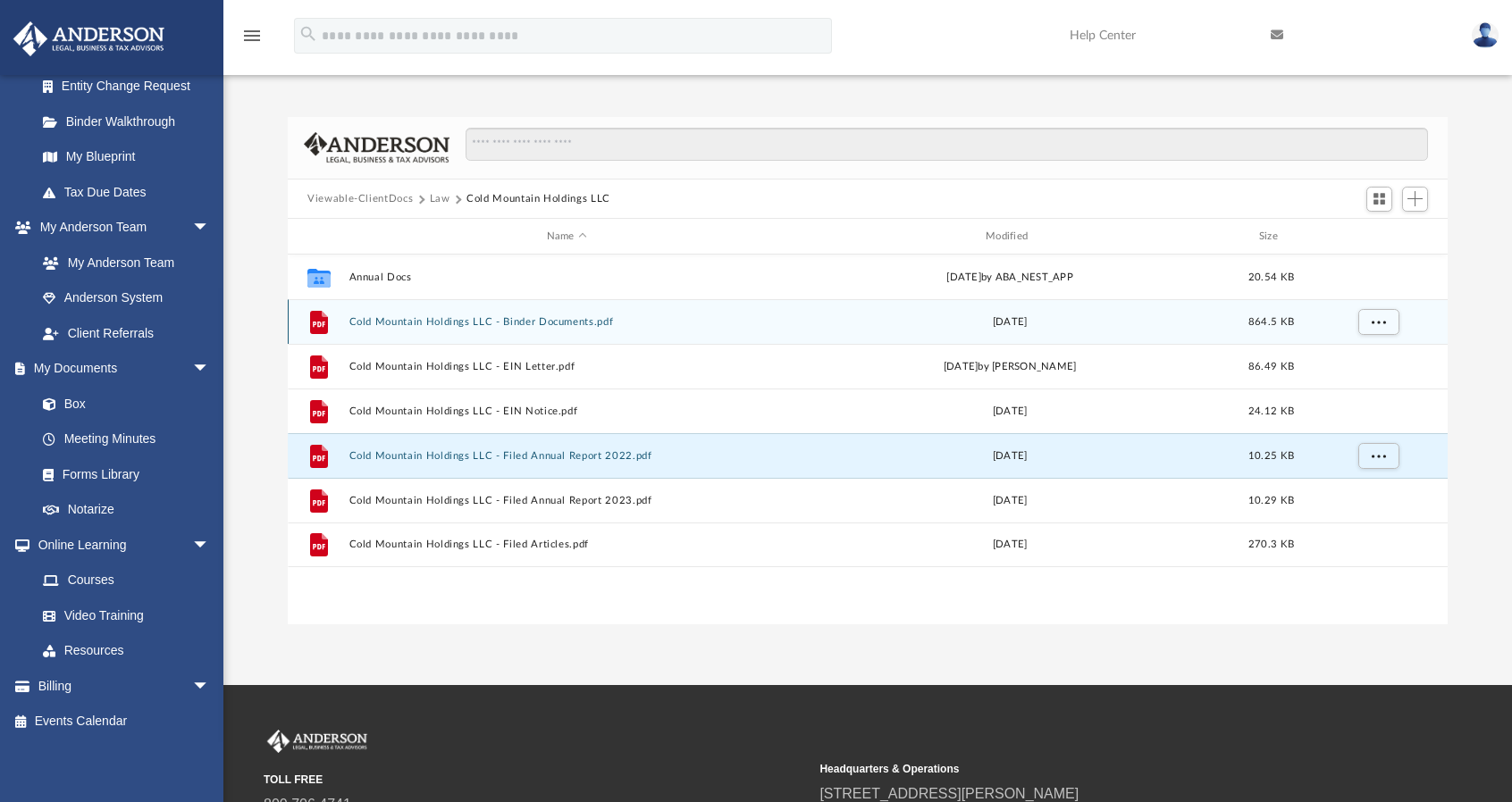
click at [538, 319] on button "Cold Mountain Holdings LLC - Binder Documents.pdf" at bounding box center [567, 321] width 435 height 12
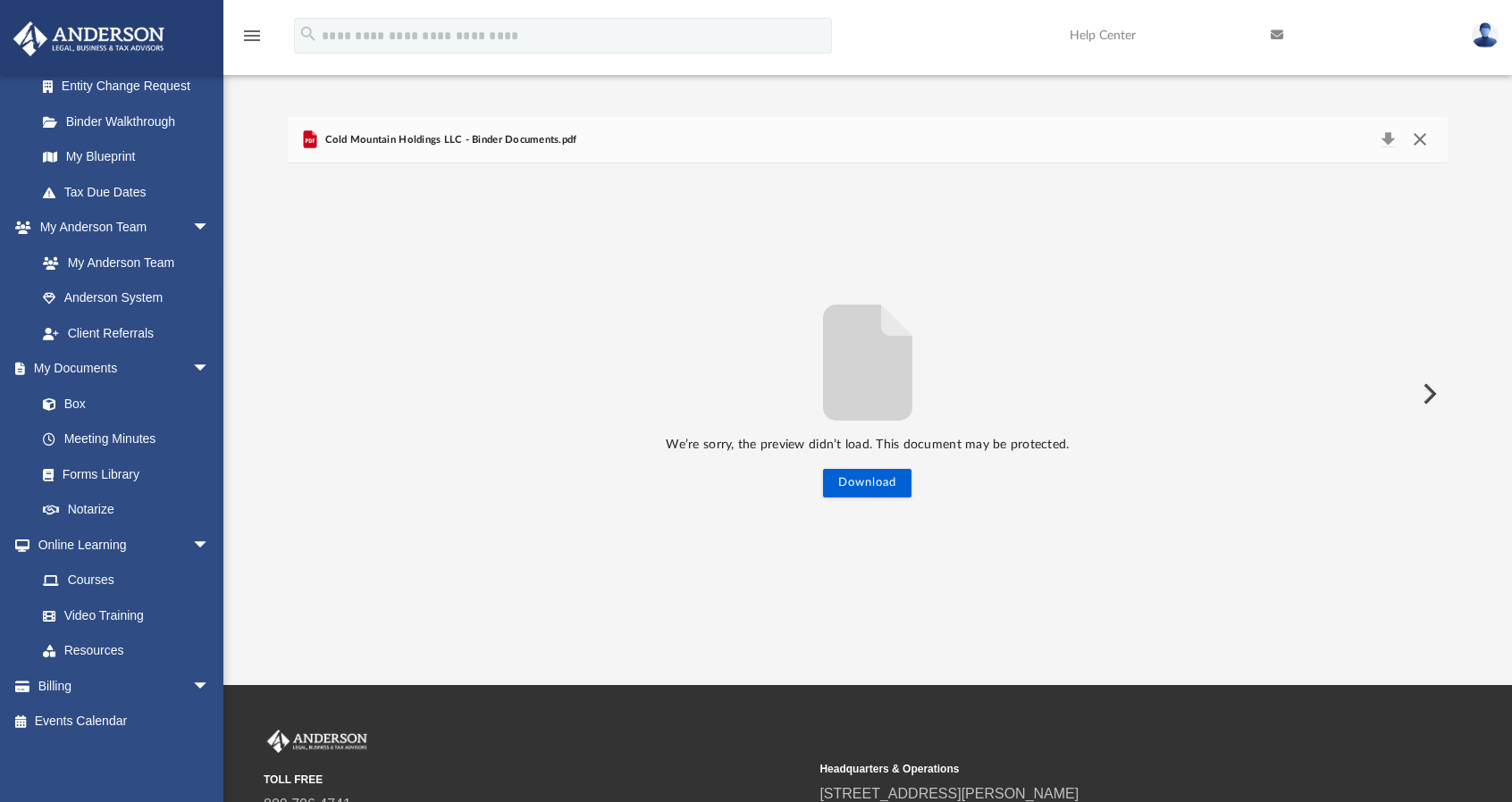
click at [1417, 137] on button "Close" at bounding box center [1420, 141] width 32 height 25
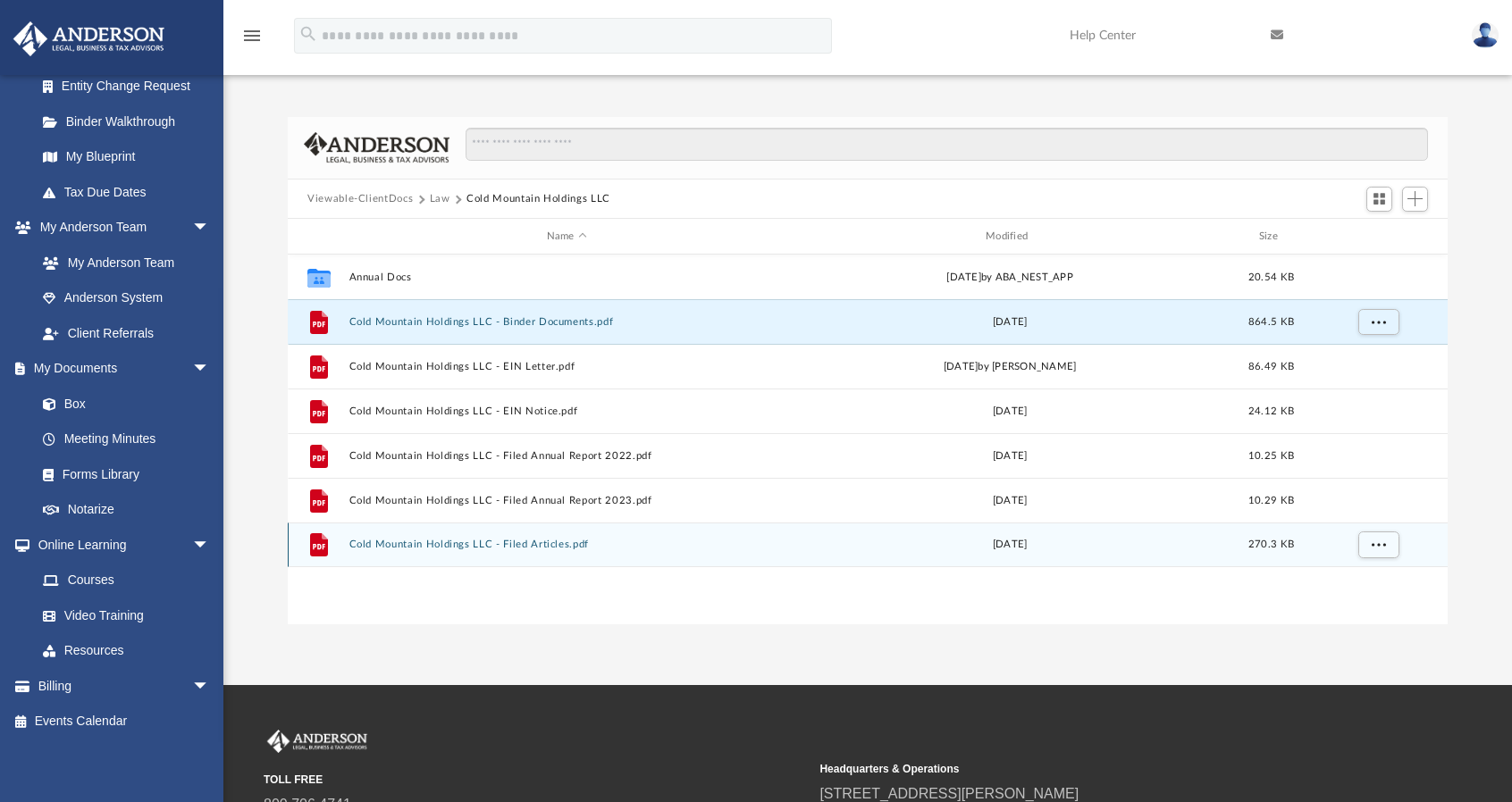
click at [582, 547] on button "Cold Mountain Holdings LLC - Filed Articles.pdf" at bounding box center [567, 545] width 435 height 12
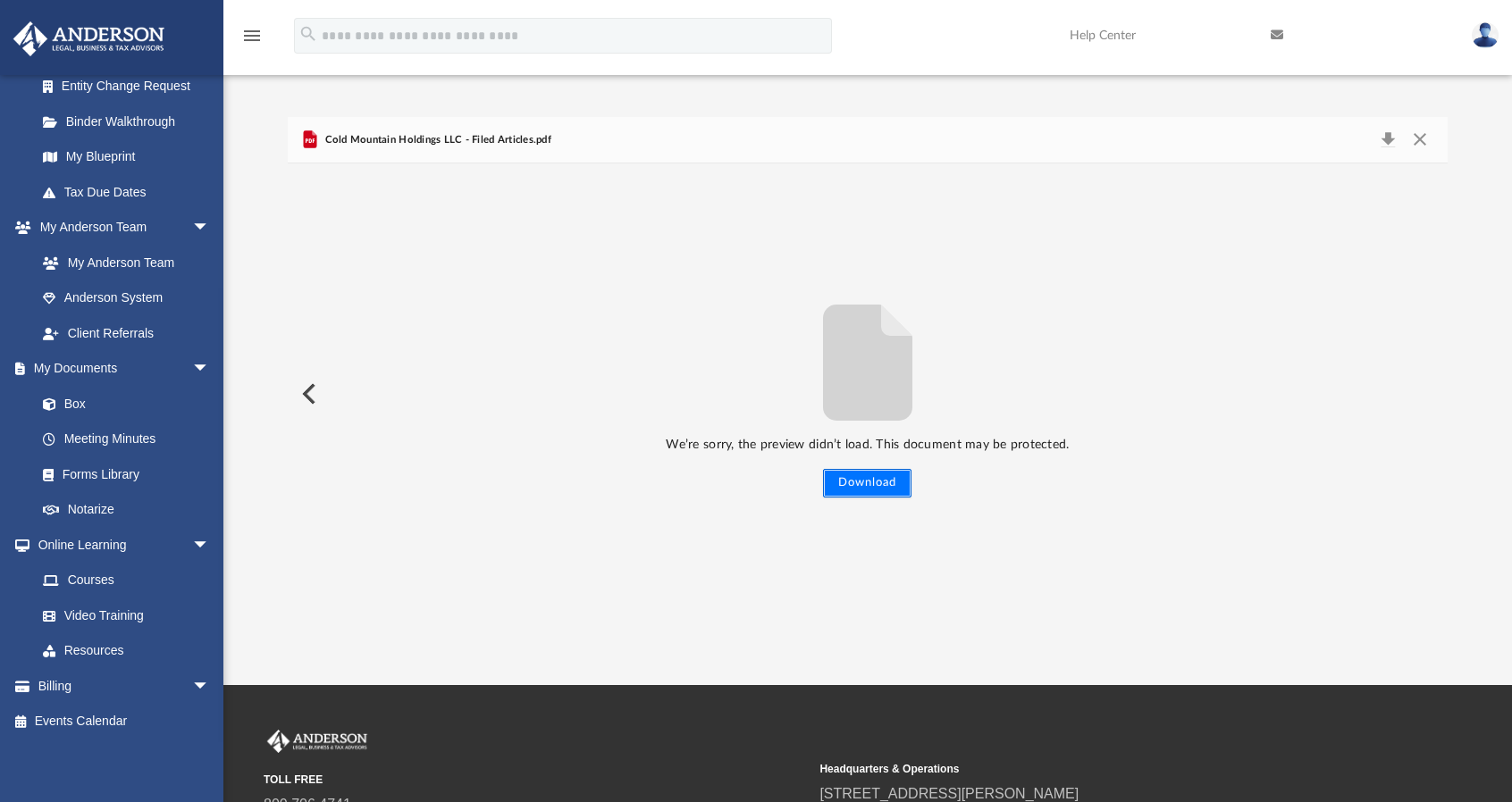
click at [850, 482] on button "Download" at bounding box center [867, 483] width 89 height 29
